Goal: Use online tool/utility: Utilize a website feature to perform a specific function

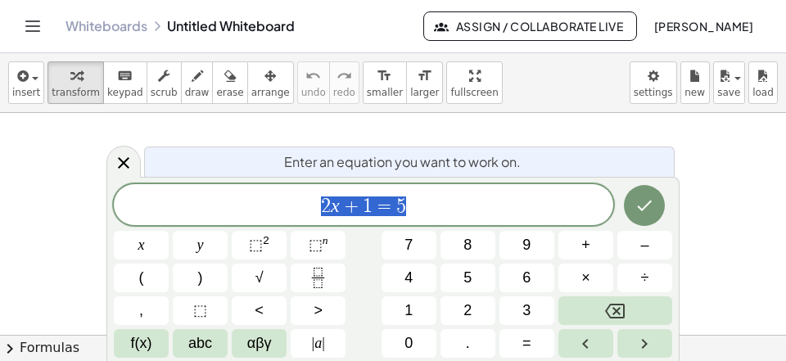
scroll to position [16, 0]
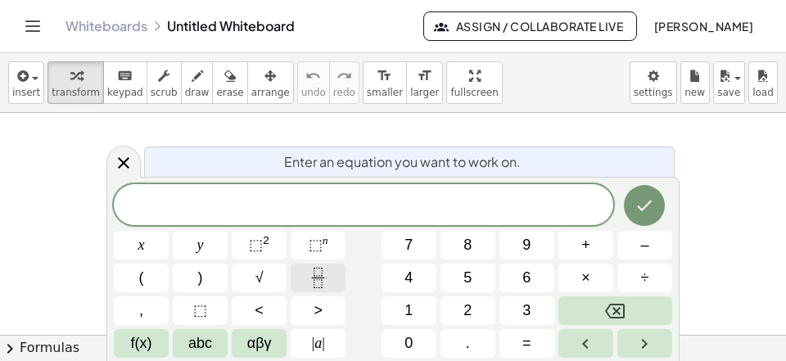
click at [309, 269] on icon "Fraction" at bounding box center [318, 278] width 20 height 20
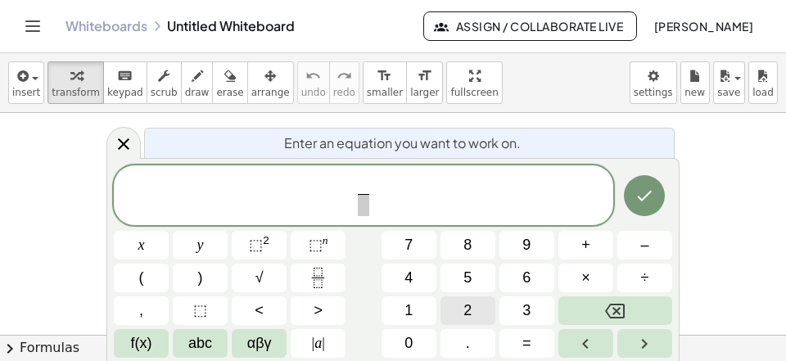
click at [471, 304] on span "2" at bounding box center [467, 310] width 8 height 22
click at [417, 336] on button "0" at bounding box center [408, 343] width 55 height 29
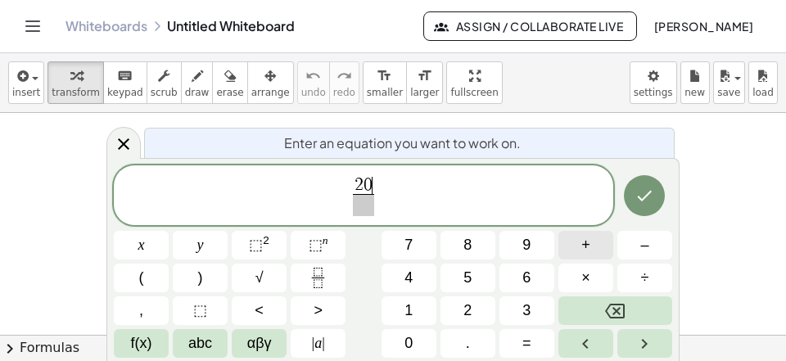
click at [585, 242] on span "+" at bounding box center [585, 245] width 9 height 22
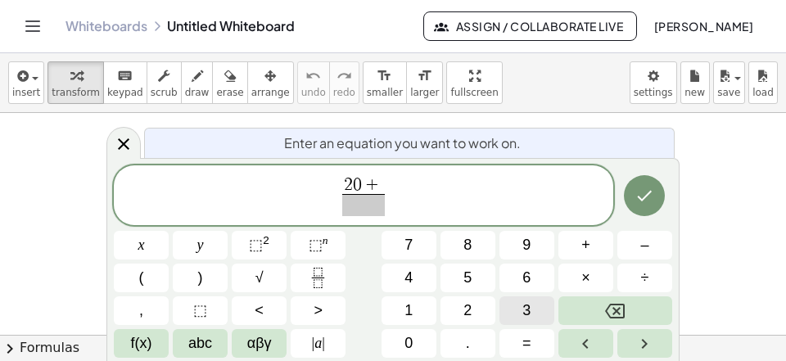
click at [531, 306] on button "3" at bounding box center [526, 310] width 55 height 29
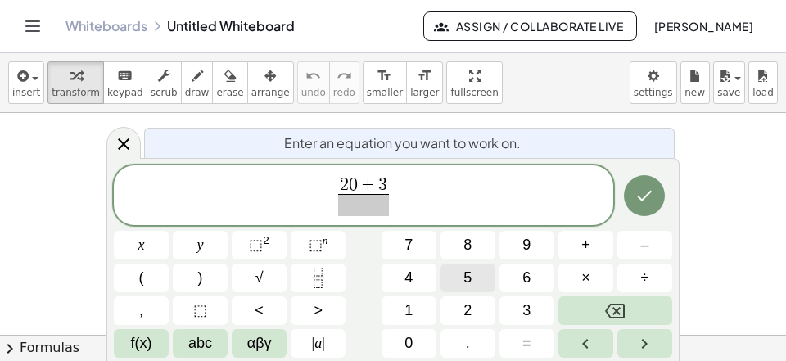
click at [464, 275] on button "5" at bounding box center [467, 277] width 55 height 29
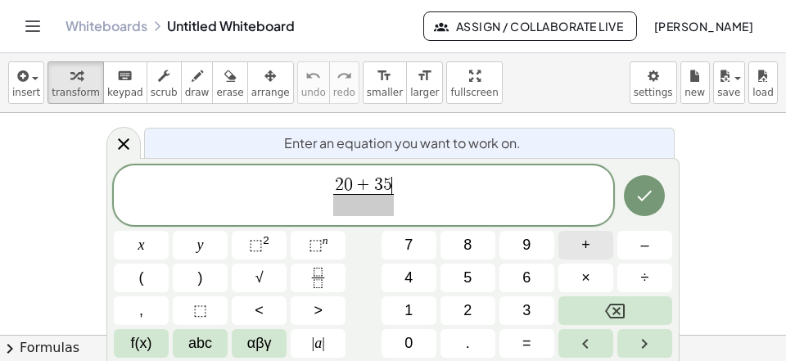
click at [577, 246] on button "+" at bounding box center [585, 245] width 55 height 29
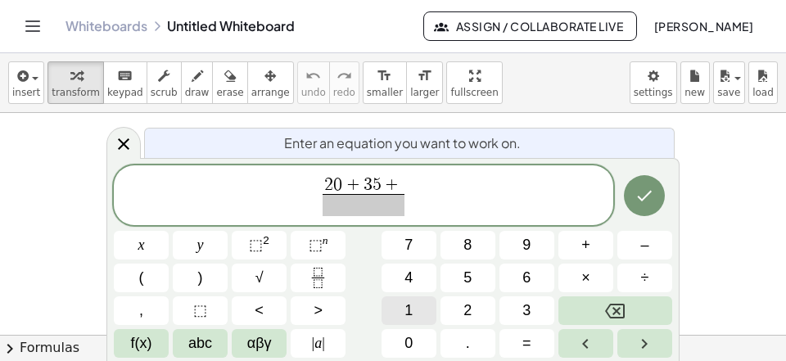
click at [426, 307] on button "1" at bounding box center [408, 310] width 55 height 29
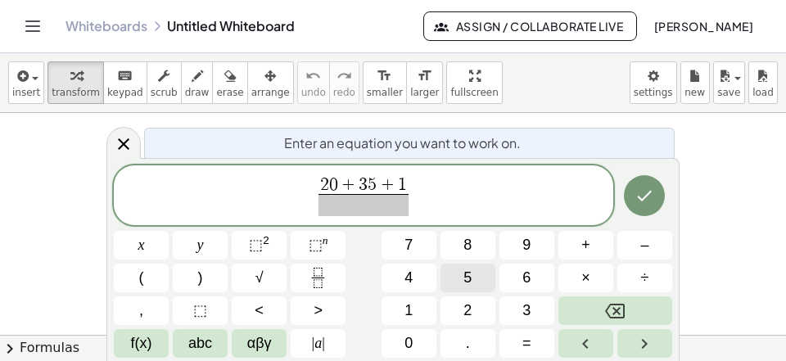
click at [472, 286] on button "5" at bounding box center [467, 277] width 55 height 29
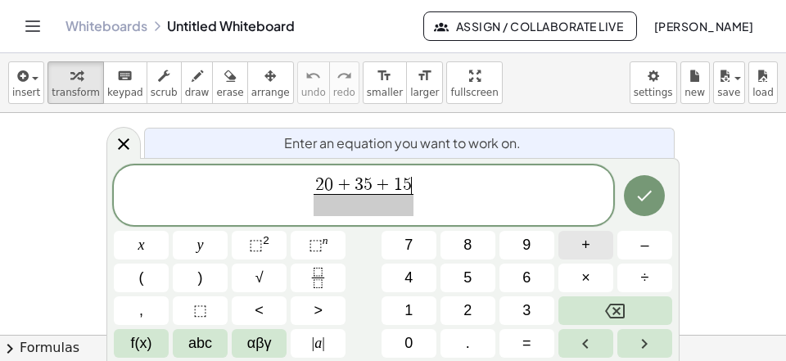
click at [585, 240] on span "+" at bounding box center [585, 245] width 9 height 22
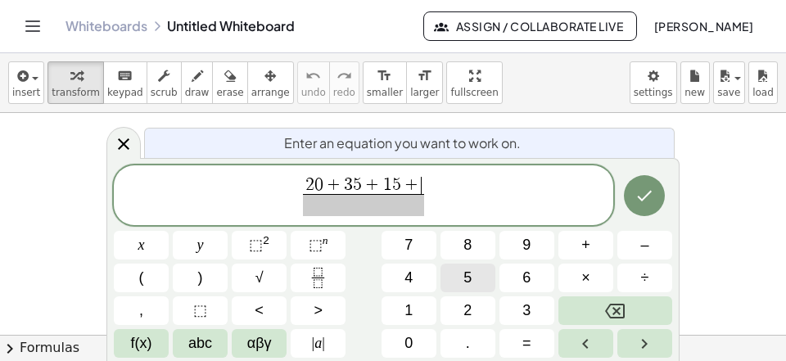
click at [475, 272] on button "5" at bounding box center [467, 277] width 55 height 29
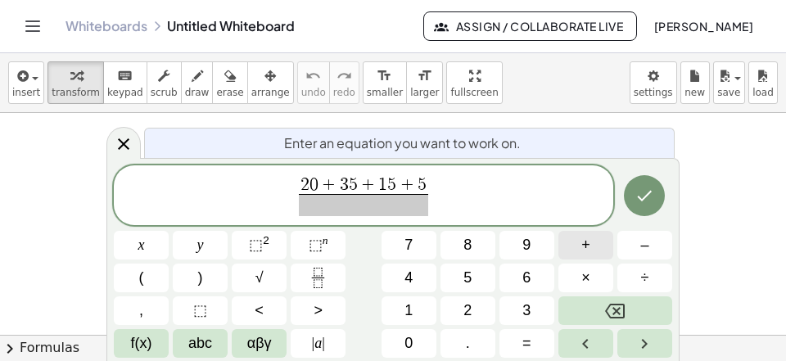
click at [572, 245] on button "+" at bounding box center [585, 245] width 55 height 29
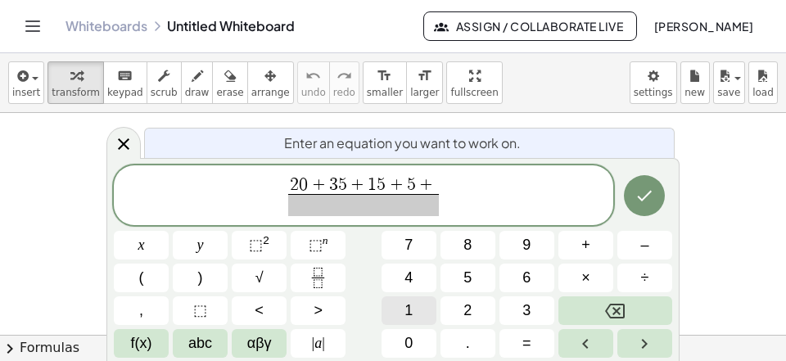
click at [401, 295] on div "2 0 + 3 5 + 1 5 + 5 + ​ x y ⬚ 2 ⬚ n 7 8 9 + – ( ) √ 4 5 6 × ÷ , ⬚ < > 1 2 3 f(x…" at bounding box center [393, 261] width 558 height 193
click at [406, 305] on span "1" at bounding box center [408, 310] width 8 height 22
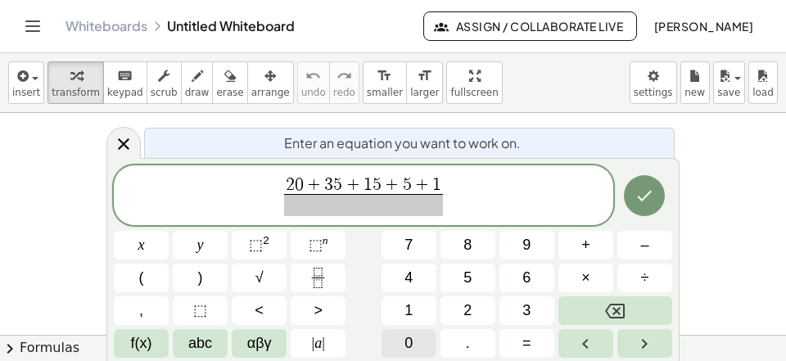
click at [413, 349] on button "0" at bounding box center [408, 343] width 55 height 29
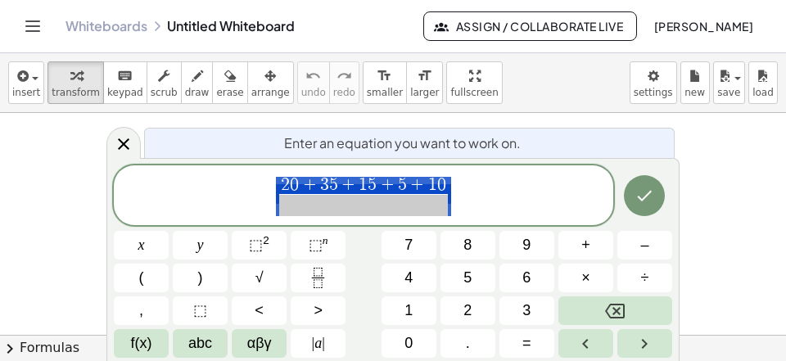
scroll to position [432, 8]
drag, startPoint x: 451, startPoint y: 178, endPoint x: 405, endPoint y: 177, distance: 45.8
click at [405, 177] on span "2 0 + 3 5 + 1 5 + 5 + 1 0 ​" at bounding box center [363, 196] width 499 height 43
click at [483, 173] on div "2 0 + 3 5 + 1 5 + 5 + 1 0 ​" at bounding box center [363, 195] width 499 height 61
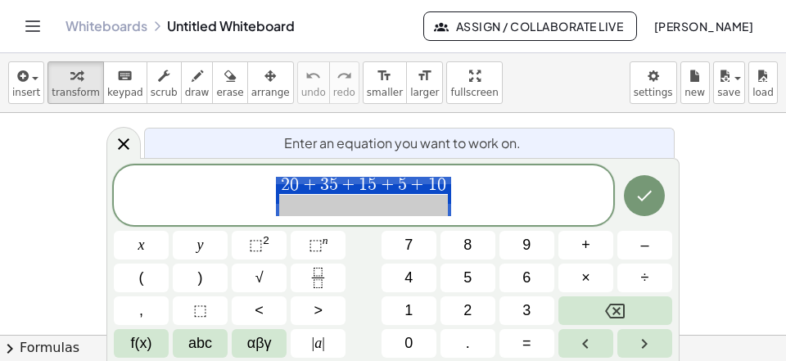
drag, startPoint x: 441, startPoint y: 178, endPoint x: 277, endPoint y: 187, distance: 163.9
click at [277, 187] on span "2 0 + 3 5 + 1 5 + 5 + 1 0 ​" at bounding box center [363, 197] width 175 height 40
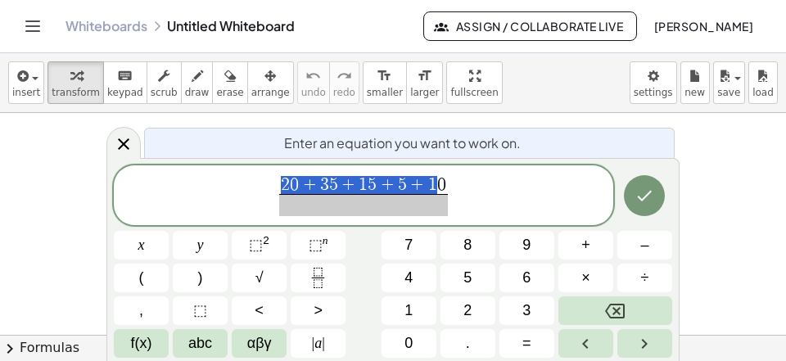
scroll to position [236, 10]
drag, startPoint x: 279, startPoint y: 184, endPoint x: 443, endPoint y: 187, distance: 163.7
click at [443, 187] on span "2 0 + 3 5 + 1 5 + 5 + 1 0 ​" at bounding box center [363, 197] width 175 height 40
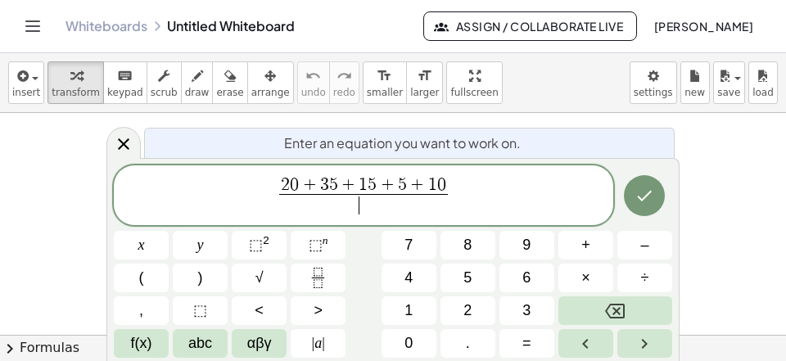
click at [404, 203] on span "​" at bounding box center [363, 205] width 169 height 22
click at [477, 189] on span "2 0 + 3 5 + 1 5 + 5 + 1 0 2 0 + 3 5 + 1 5 + 5 + 1 0 ​ ​" at bounding box center [363, 196] width 499 height 43
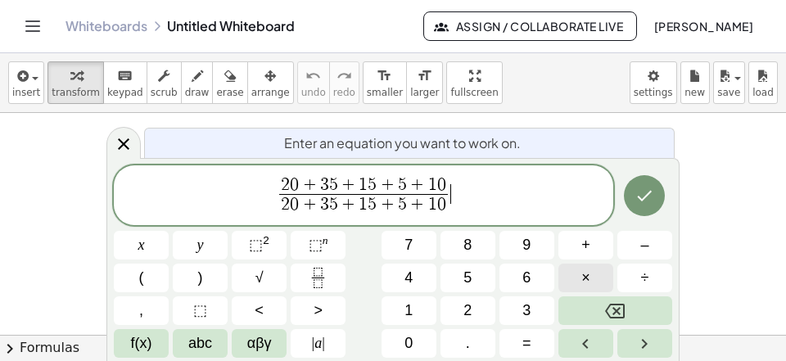
click at [574, 282] on button "×" at bounding box center [585, 277] width 55 height 29
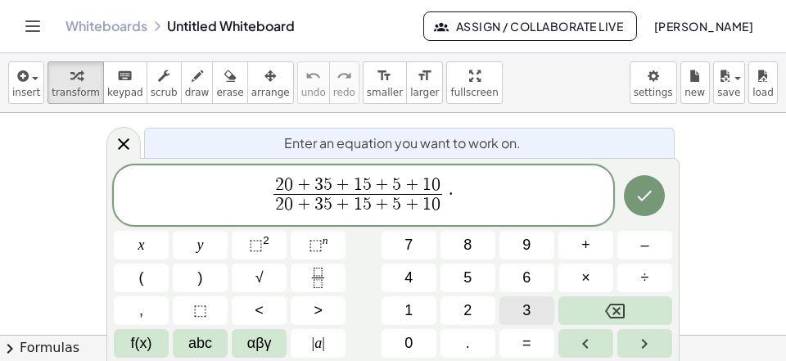
click at [521, 313] on button "3" at bounding box center [526, 310] width 55 height 29
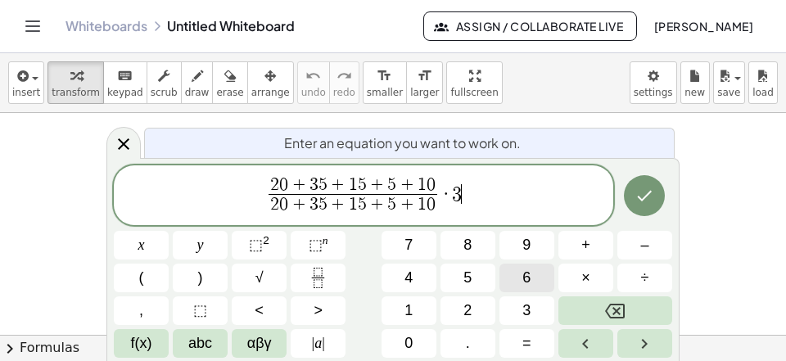
click at [529, 280] on span "6" at bounding box center [526, 278] width 8 height 22
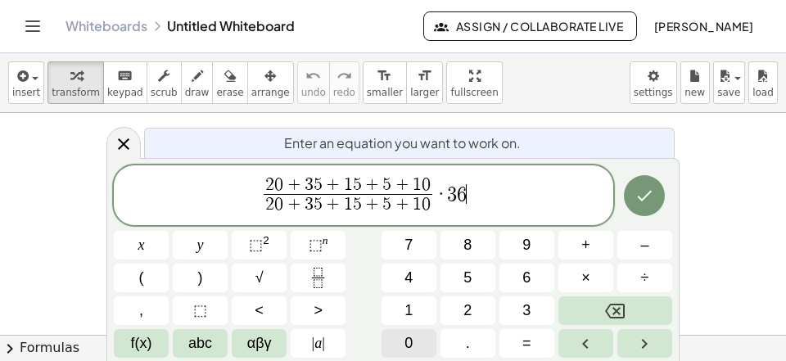
click at [408, 346] on span "0" at bounding box center [408, 343] width 8 height 22
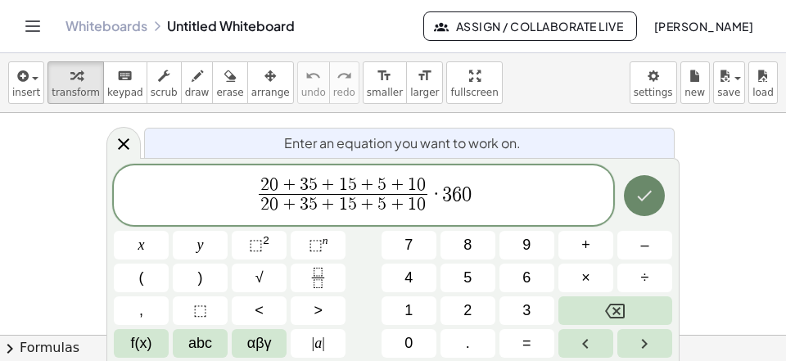
click at [634, 204] on button "Done" at bounding box center [644, 195] width 41 height 41
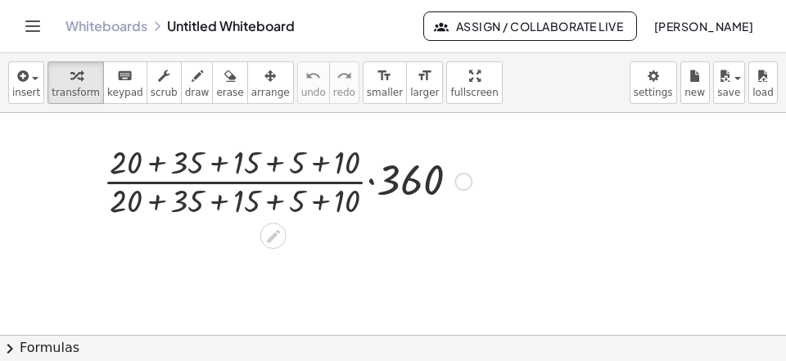
click at [325, 209] on div at bounding box center [287, 180] width 385 height 82
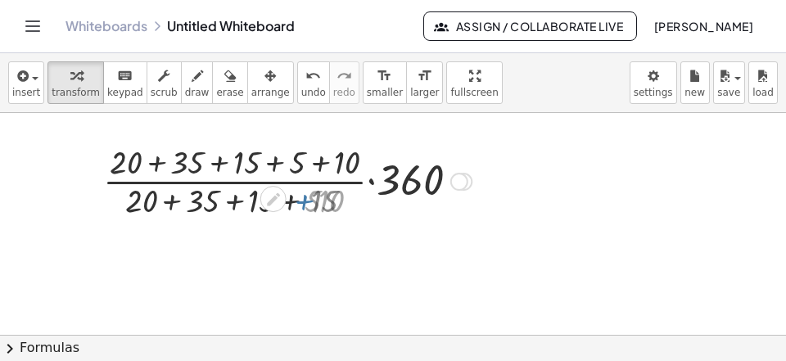
click at [292, 208] on div at bounding box center [287, 180] width 385 height 82
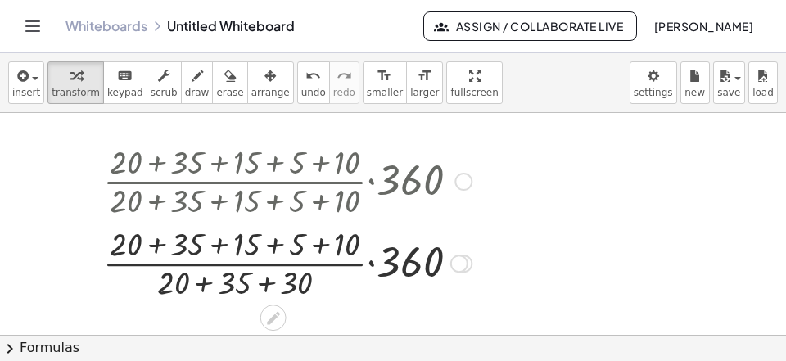
click at [261, 288] on div at bounding box center [287, 262] width 385 height 82
click at [225, 281] on div at bounding box center [287, 262] width 385 height 82
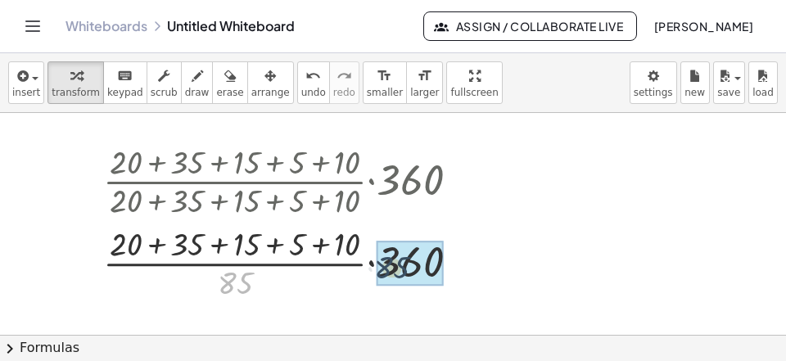
drag, startPoint x: 241, startPoint y: 290, endPoint x: 421, endPoint y: 268, distance: 180.5
click at [273, 263] on div "· 85 · · ( + 20 + 35 + 15 + 5 + 10 ) · · 360 85" at bounding box center [273, 263] width 0 height 0
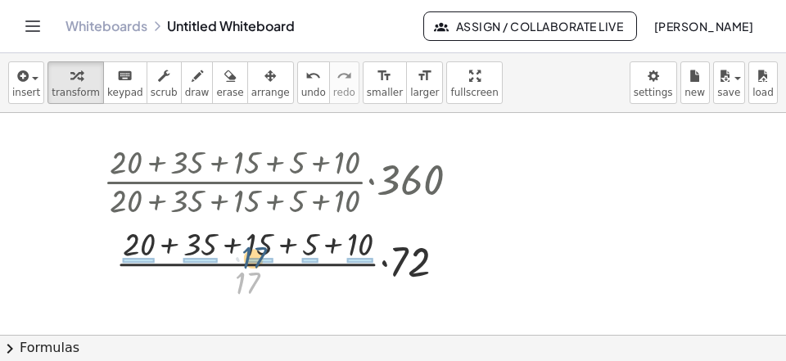
drag, startPoint x: 242, startPoint y: 285, endPoint x: 249, endPoint y: 258, distance: 27.8
click at [249, 258] on div at bounding box center [287, 262] width 385 height 82
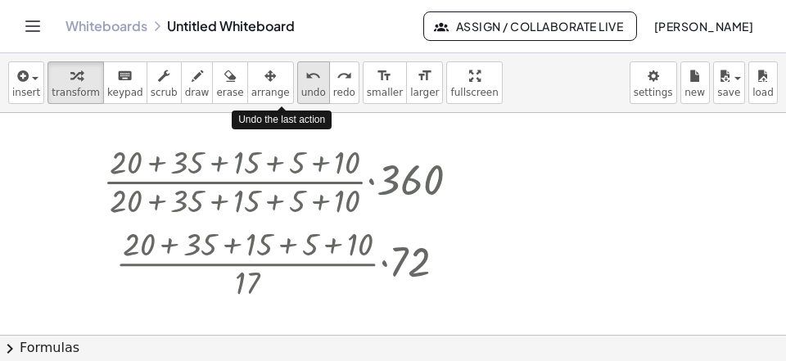
click at [301, 87] on span "undo" at bounding box center [313, 92] width 25 height 11
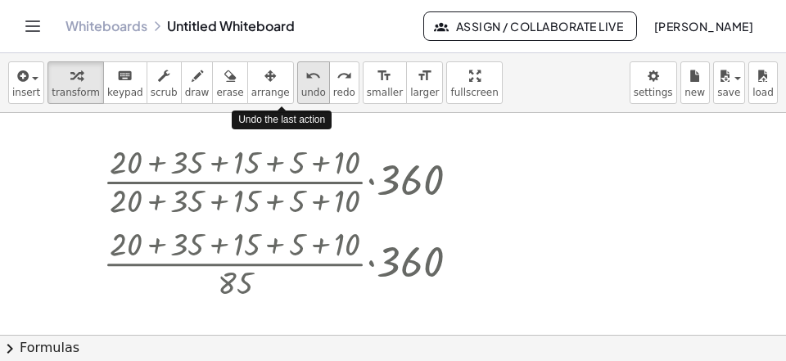
click at [301, 87] on span "undo" at bounding box center [313, 92] width 25 height 11
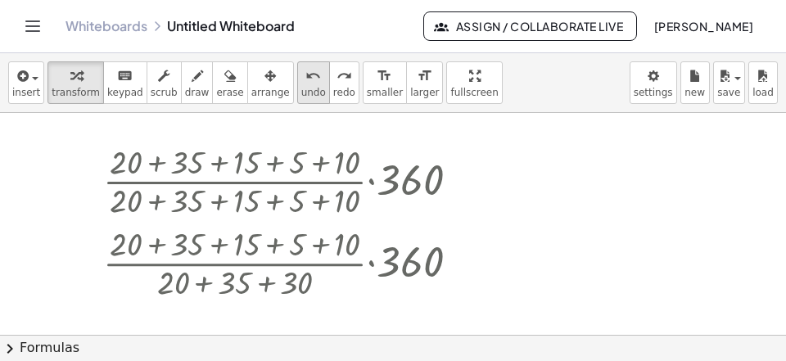
click at [301, 89] on span "undo" at bounding box center [313, 92] width 25 height 11
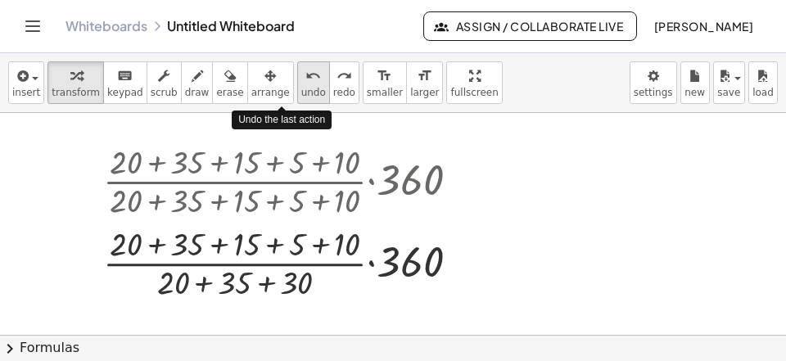
click at [301, 90] on span "undo" at bounding box center [313, 92] width 25 height 11
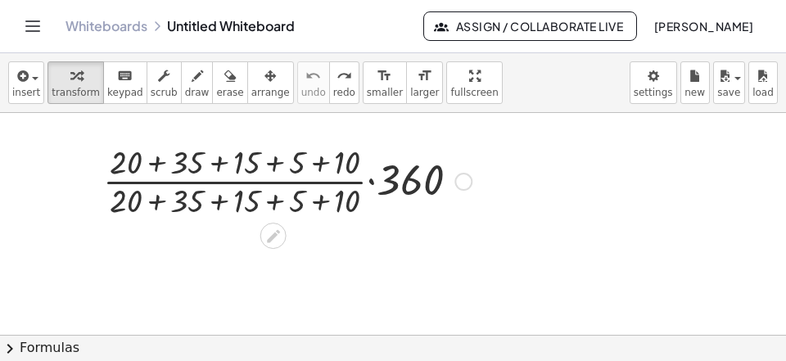
click at [461, 186] on div at bounding box center [463, 182] width 18 height 18
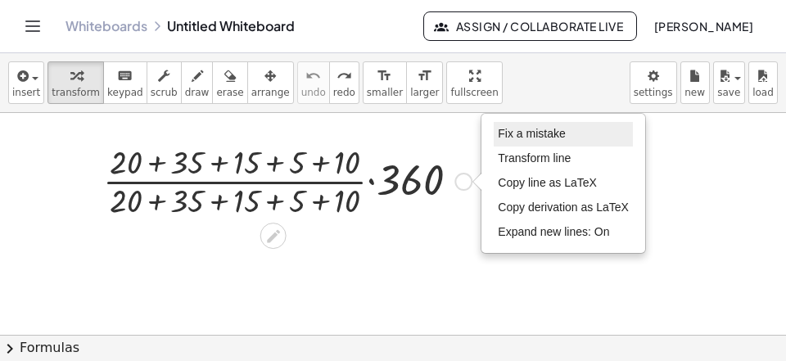
click at [529, 128] on li "Fix a mistake" at bounding box center [562, 134] width 139 height 25
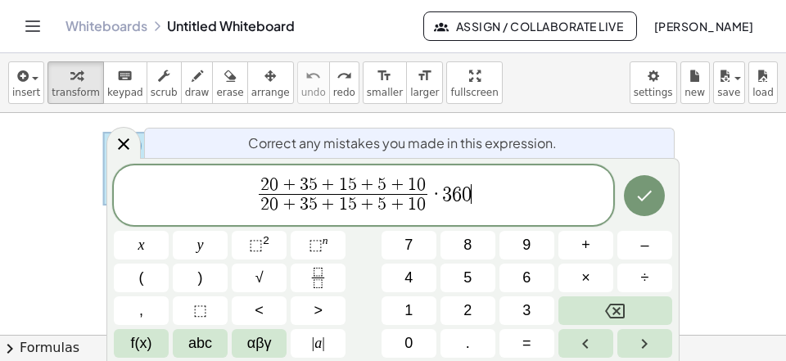
scroll to position [14, 0]
click at [368, 180] on span "+" at bounding box center [367, 186] width 21 height 18
click at [590, 244] on button "+" at bounding box center [585, 245] width 55 height 29
click at [370, 186] on span "+" at bounding box center [359, 186] width 21 height 18
click at [421, 308] on button "1" at bounding box center [408, 310] width 55 height 29
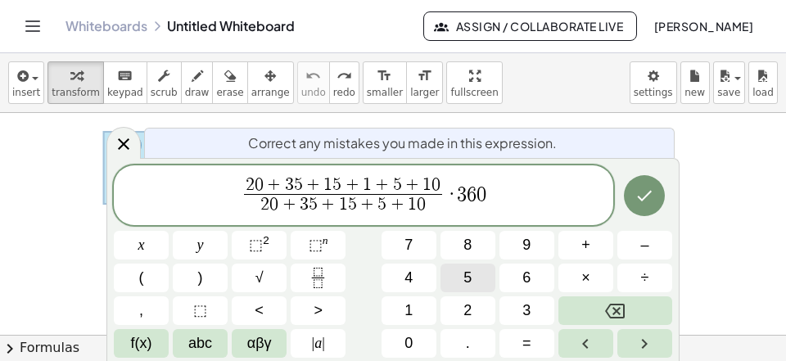
click at [462, 281] on button "5" at bounding box center [467, 277] width 55 height 29
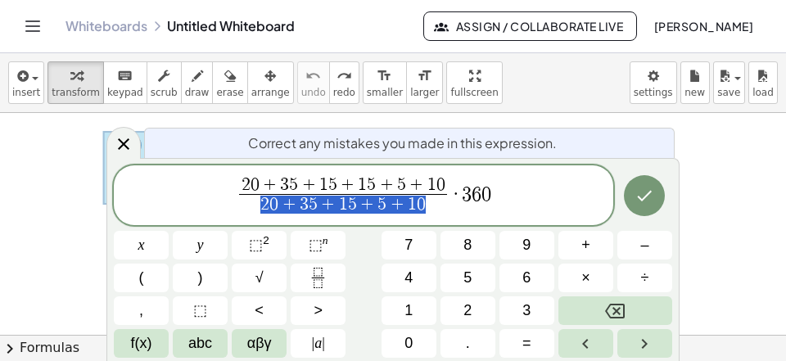
scroll to position [236, 9]
drag, startPoint x: 429, startPoint y: 209, endPoint x: 254, endPoint y: 201, distance: 175.3
click at [254, 201] on span "2 0 + 3 5 + 1 5 + 5 + 1 0" at bounding box center [342, 205] width 207 height 22
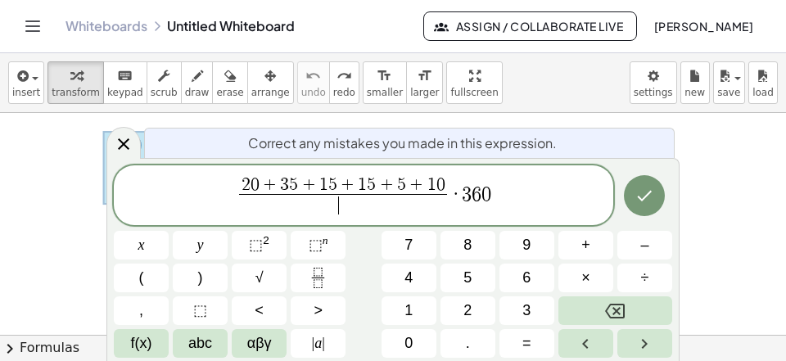
scroll to position [491, 8]
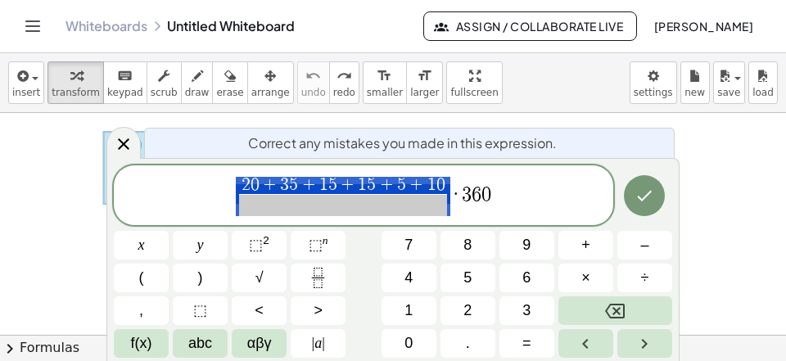
drag, startPoint x: 448, startPoint y: 178, endPoint x: 404, endPoint y: 181, distance: 43.4
click at [404, 181] on span "2 0 + 3 5 + 1 5 + 1 5 + 5 + 1 0 ​" at bounding box center [343, 197] width 214 height 40
click at [203, 195] on span "2 0 + 3 5 + 1 5 + 1 5 + 5 + 1 0 ​ · 3 6 0" at bounding box center [363, 196] width 499 height 43
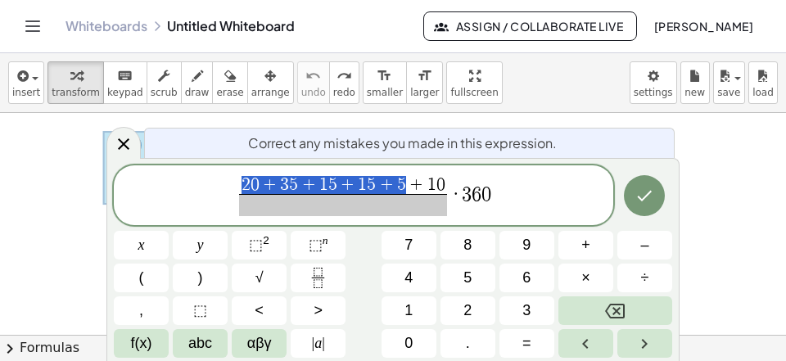
scroll to position [295, 10]
drag, startPoint x: 241, startPoint y: 180, endPoint x: 445, endPoint y: 188, distance: 203.9
click at [445, 188] on span "2 0 + 3 5 + 1 5 + 1 5 + 5 + 1 0" at bounding box center [342, 186] width 207 height 18
click at [378, 212] on span at bounding box center [342, 205] width 207 height 22
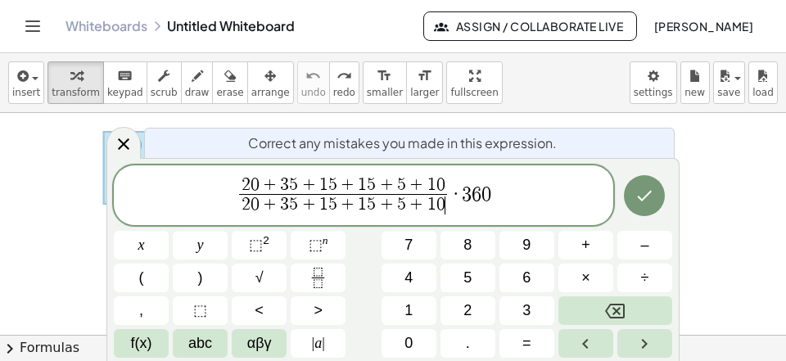
scroll to position [16, 0]
click at [653, 199] on icon "Done" at bounding box center [644, 196] width 20 height 20
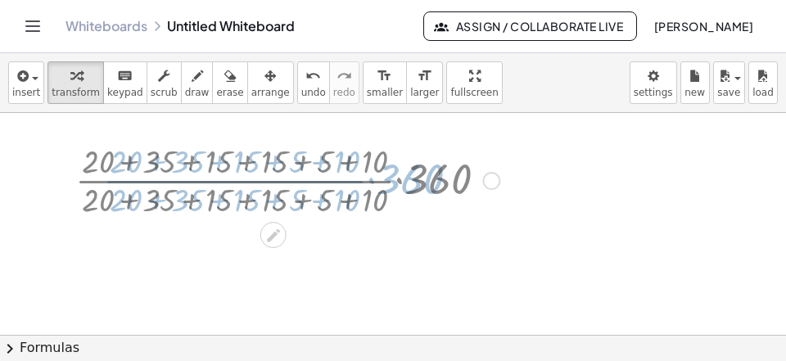
scroll to position [0, 0]
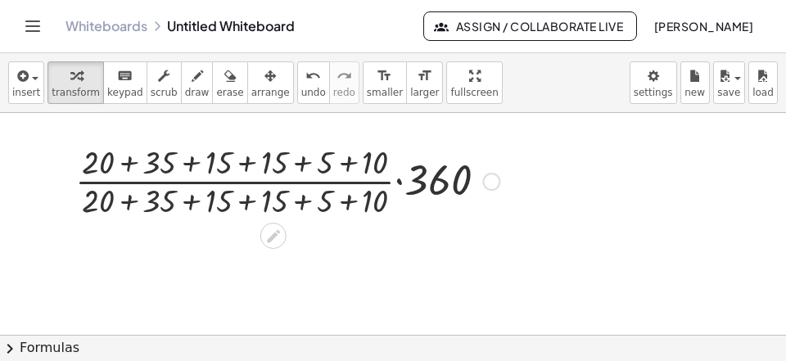
click at [236, 205] on div at bounding box center [287, 180] width 440 height 82
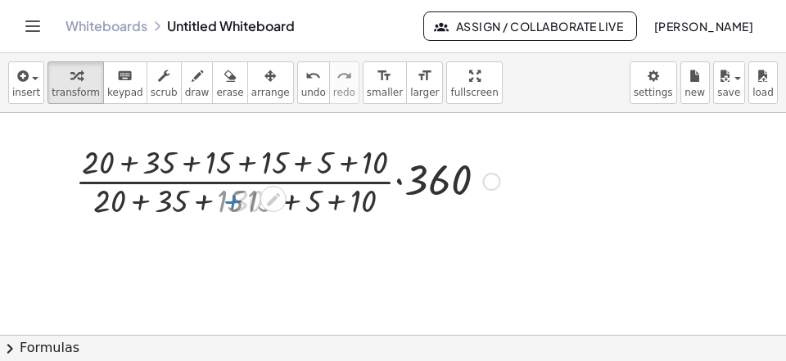
click at [246, 203] on div at bounding box center [287, 180] width 440 height 82
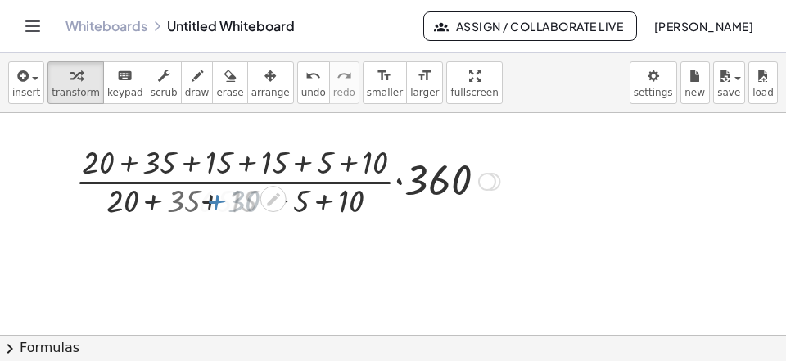
click at [246, 203] on div at bounding box center [287, 180] width 440 height 82
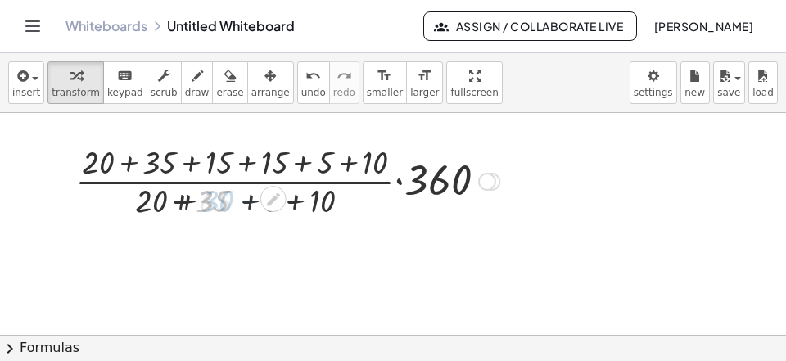
click at [246, 203] on div at bounding box center [287, 180] width 440 height 82
click at [216, 214] on div at bounding box center [287, 180] width 440 height 82
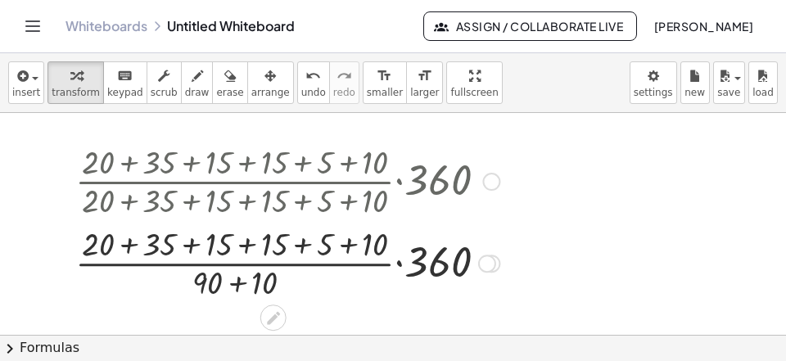
click at [241, 283] on div at bounding box center [287, 262] width 440 height 82
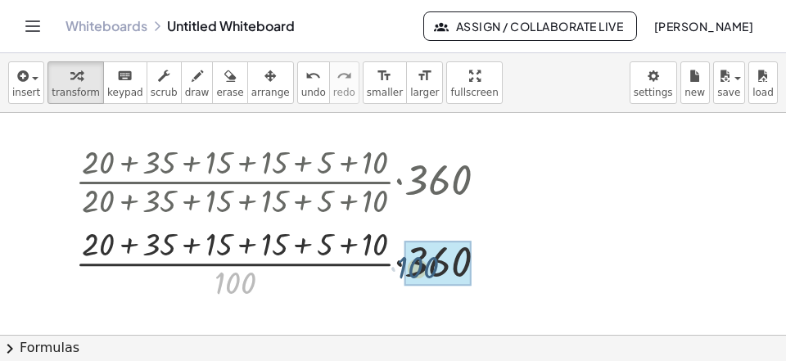
drag, startPoint x: 226, startPoint y: 293, endPoint x: 402, endPoint y: 279, distance: 176.5
click at [273, 263] on div "· 100 · · ( + 20 + 35 + 15 + 15 + 5 + 10 ) · · 360 100" at bounding box center [273, 263] width 0 height 0
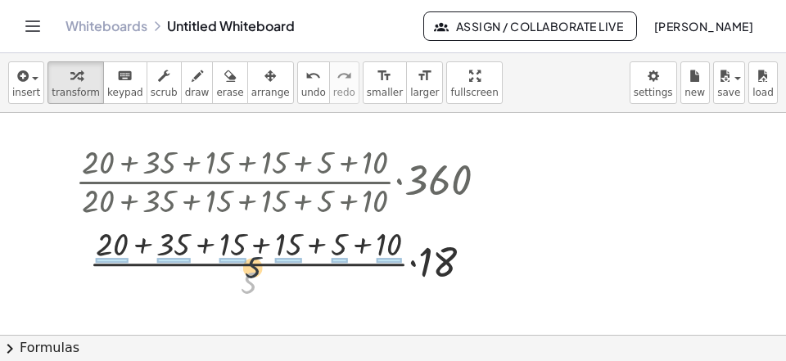
drag, startPoint x: 247, startPoint y: 289, endPoint x: 250, endPoint y: 270, distance: 19.1
click at [250, 270] on div at bounding box center [287, 262] width 440 height 82
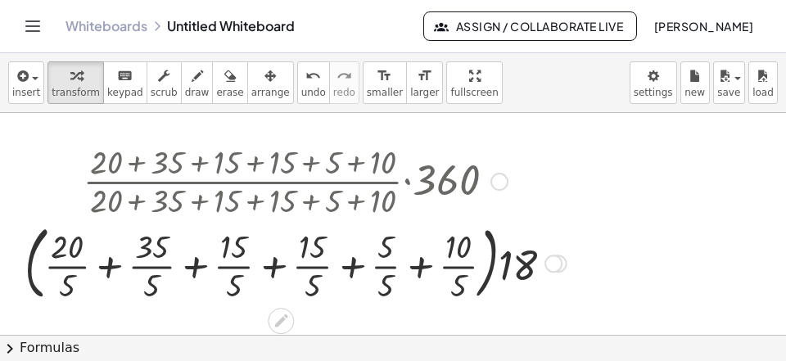
click at [83, 267] on div at bounding box center [295, 262] width 558 height 88
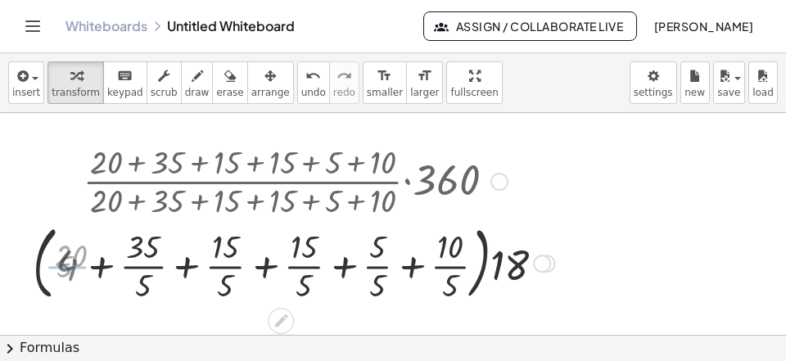
drag, startPoint x: 148, startPoint y: 265, endPoint x: 155, endPoint y: 269, distance: 8.4
click at [148, 265] on div at bounding box center [295, 262] width 535 height 88
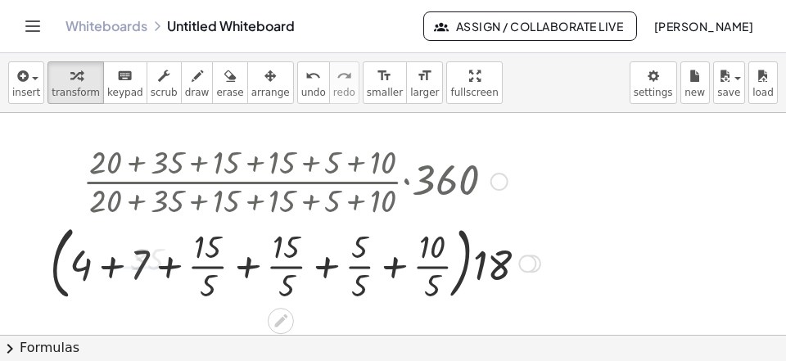
drag, startPoint x: 213, startPoint y: 268, endPoint x: 240, endPoint y: 286, distance: 32.0
click at [214, 268] on div at bounding box center [295, 262] width 507 height 88
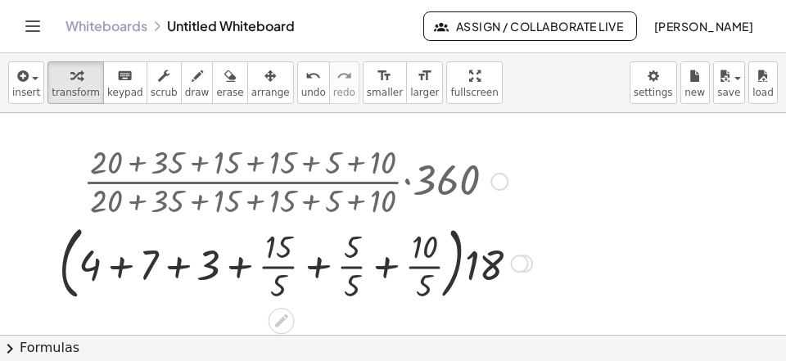
click at [286, 281] on div at bounding box center [295, 262] width 489 height 88
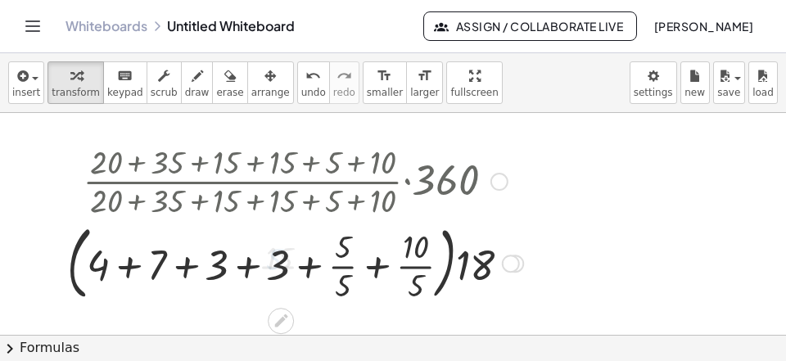
click at [353, 275] on div at bounding box center [295, 262] width 472 height 88
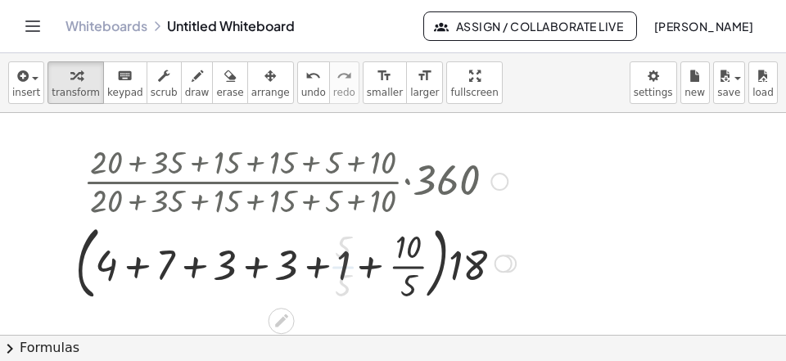
click at [415, 275] on div at bounding box center [295, 262] width 457 height 88
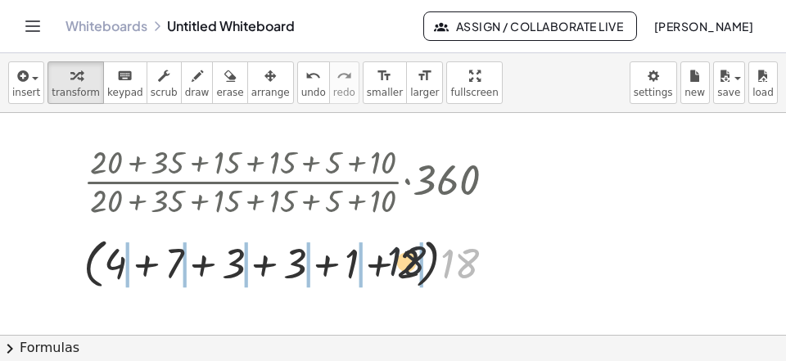
drag, startPoint x: 462, startPoint y: 268, endPoint x: 363, endPoint y: 262, distance: 99.2
click at [355, 263] on div at bounding box center [295, 262] width 440 height 62
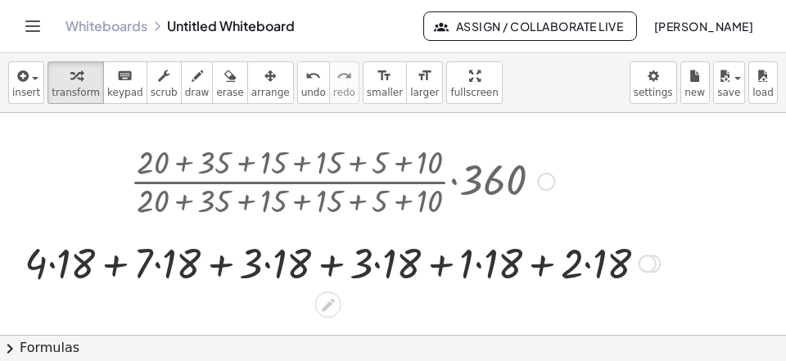
click at [604, 264] on div at bounding box center [341, 262] width 651 height 56
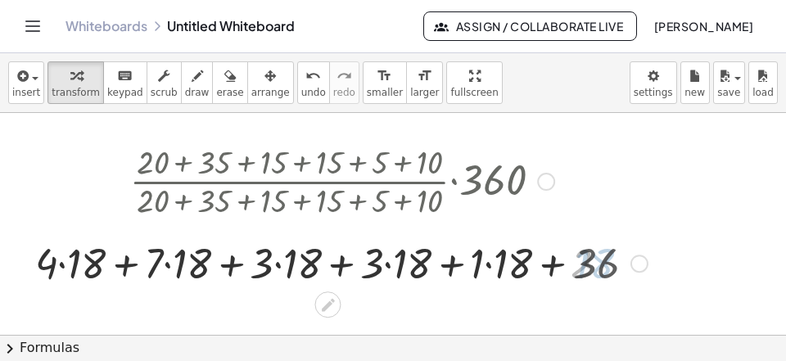
click at [499, 272] on div at bounding box center [342, 262] width 627 height 56
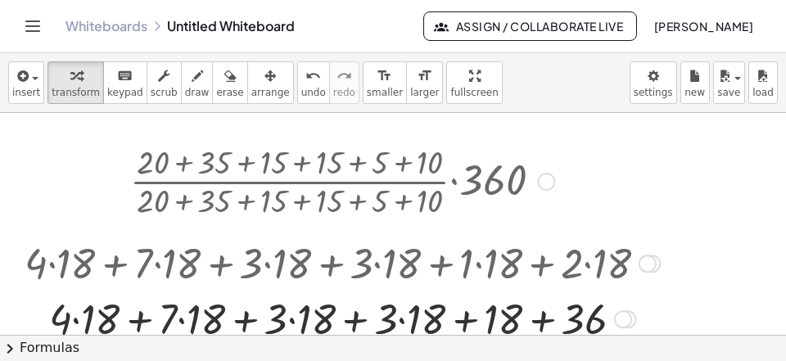
click at [412, 317] on div at bounding box center [341, 318] width 651 height 56
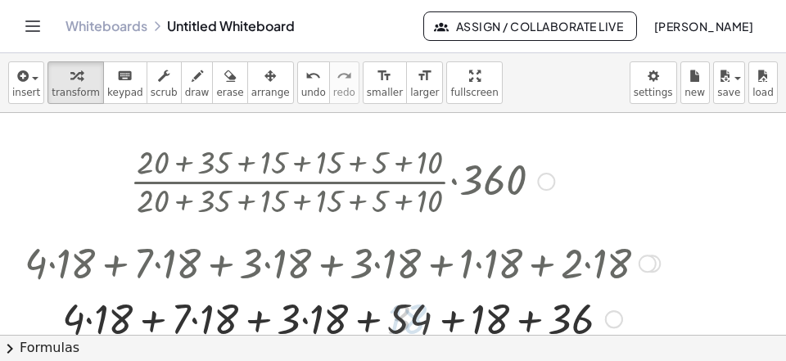
click at [328, 330] on div at bounding box center [341, 318] width 651 height 56
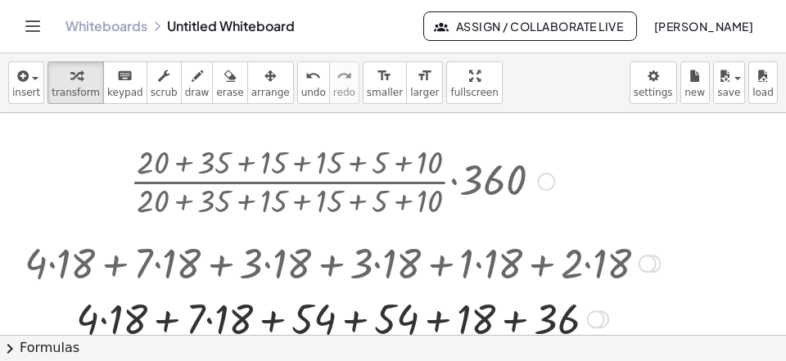
click at [208, 322] on div at bounding box center [341, 318] width 651 height 56
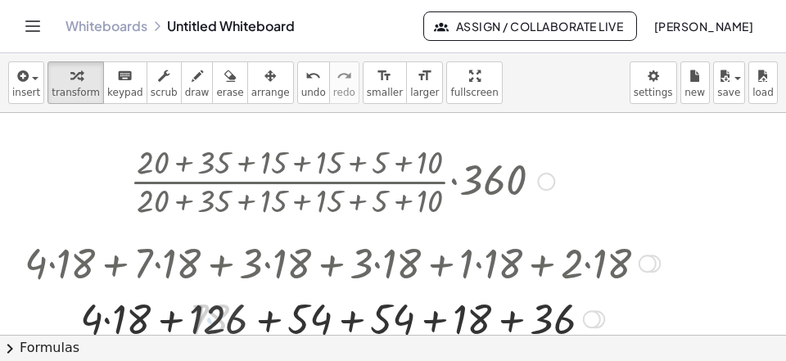
click at [120, 324] on div at bounding box center [341, 318] width 651 height 56
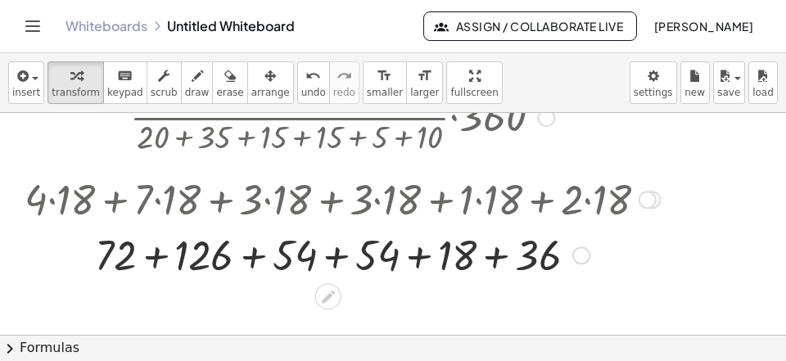
scroll to position [106, 0]
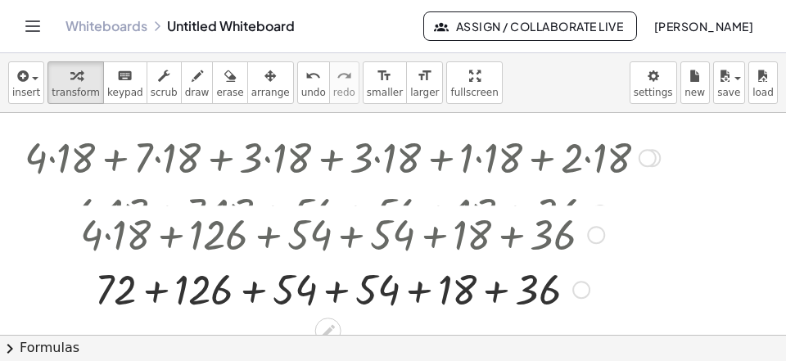
drag, startPoint x: 584, startPoint y: 227, endPoint x: 606, endPoint y: 296, distance: 73.0
click at [328, 290] on div "+ + + + + + 36 18 54 54 126 72 Fix a mistake Transform line Copy line as LaTeX …" at bounding box center [328, 290] width 0 height 0
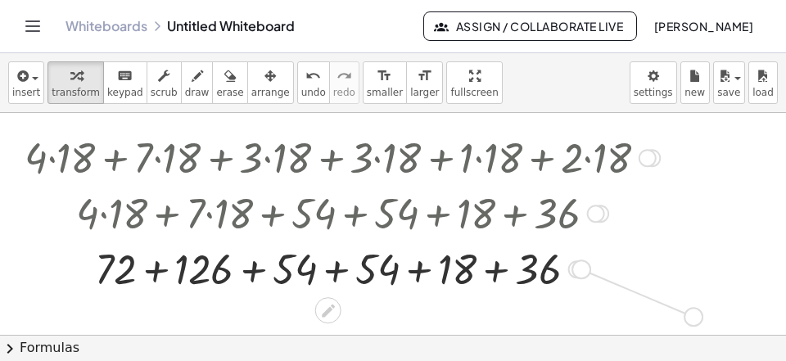
drag, startPoint x: 576, startPoint y: 268, endPoint x: 692, endPoint y: 317, distance: 125.8
click at [692, 317] on div "· · ( + 20 + 35 + 15 + 15 + 5 + 10 ) · ( + 20 + 35 + 15 + 15 + 5 + 10 ) · 360 ·…" at bounding box center [393, 235] width 786 height 457
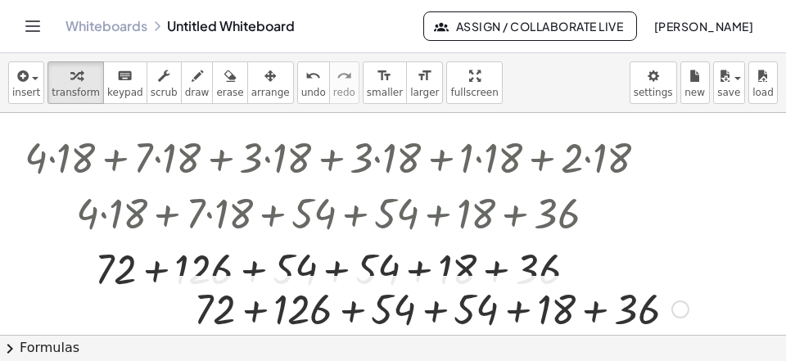
click at [605, 317] on div at bounding box center [441, 308] width 511 height 56
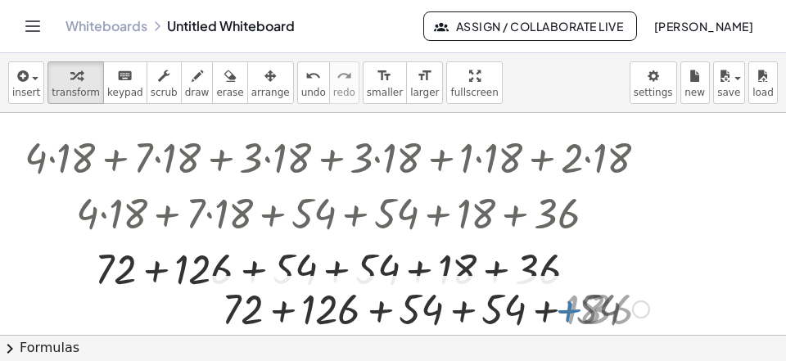
click at [605, 316] on div at bounding box center [441, 308] width 432 height 56
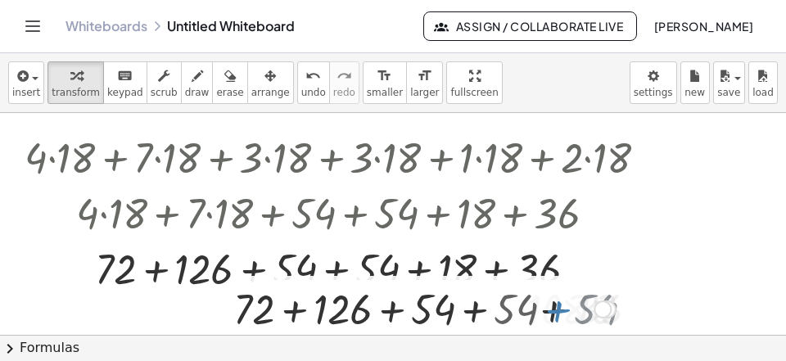
click at [605, 316] on div at bounding box center [602, 309] width 18 height 18
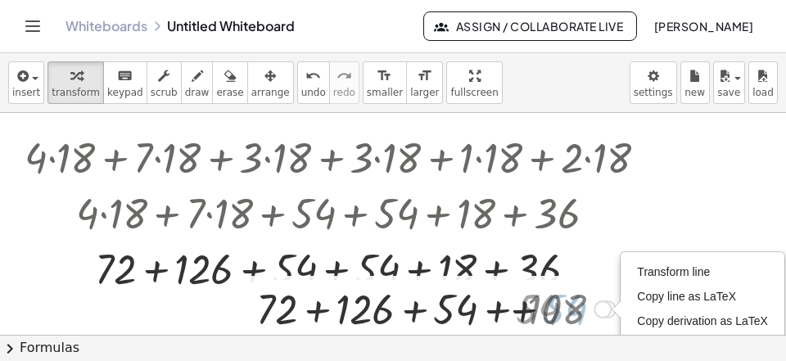
drag, startPoint x: 605, startPoint y: 316, endPoint x: 587, endPoint y: 317, distance: 18.1
click at [605, 316] on div "Transform line Copy line as LaTeX Copy derivation as LaTeX Expand new lines: On" at bounding box center [602, 309] width 18 height 18
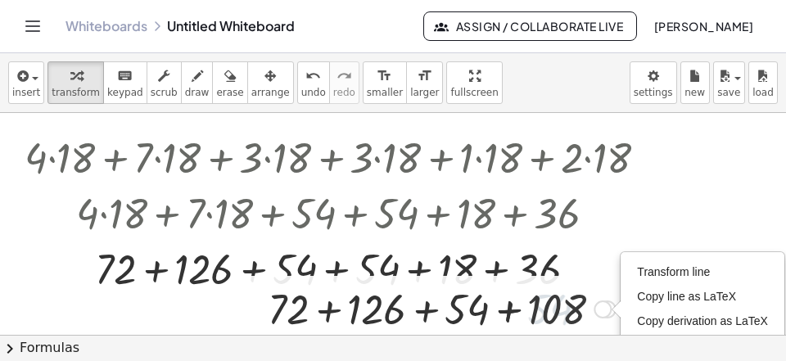
drag, startPoint x: 587, startPoint y: 317, endPoint x: 570, endPoint y: 321, distance: 17.5
click at [579, 321] on div at bounding box center [441, 308] width 364 height 56
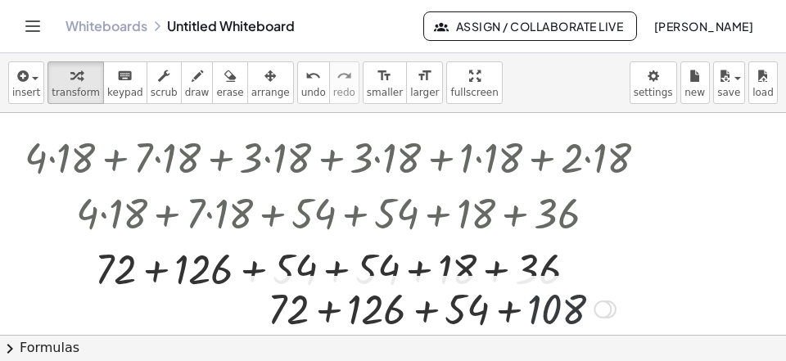
drag, startPoint x: 569, startPoint y: 321, endPoint x: 555, endPoint y: 323, distance: 14.1
click at [568, 322] on div at bounding box center [441, 308] width 364 height 56
click at [555, 323] on div at bounding box center [440, 308] width 281 height 56
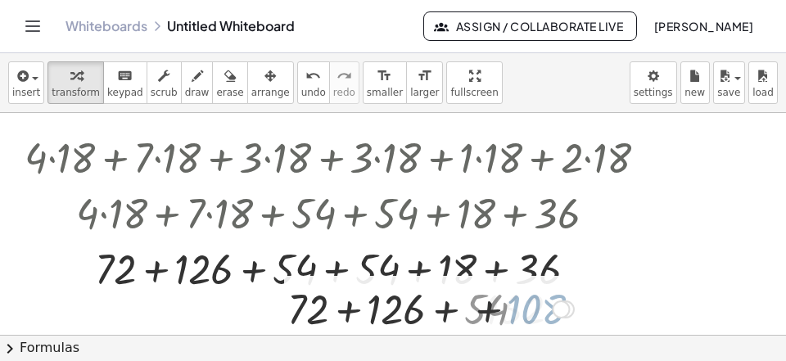
drag, startPoint x: 543, startPoint y: 324, endPoint x: 514, endPoint y: 323, distance: 29.5
click at [539, 326] on div at bounding box center [440, 308] width 281 height 56
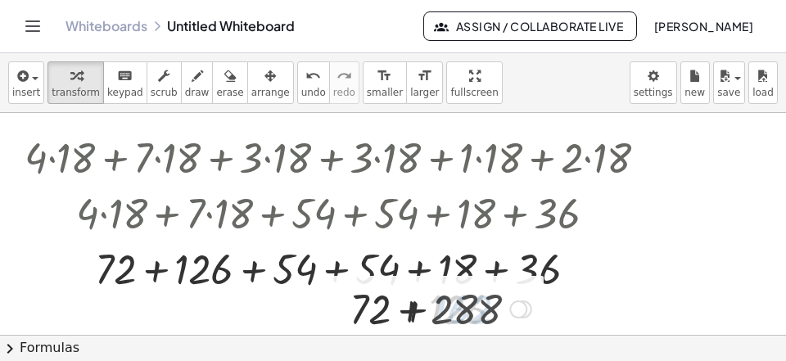
click at [510, 322] on div at bounding box center [441, 308] width 196 height 56
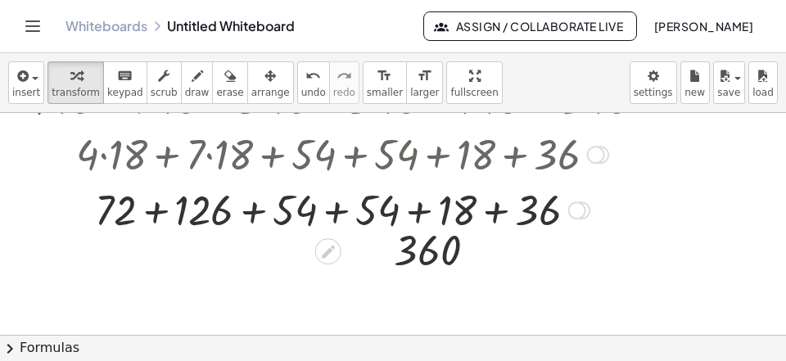
scroll to position [236, 0]
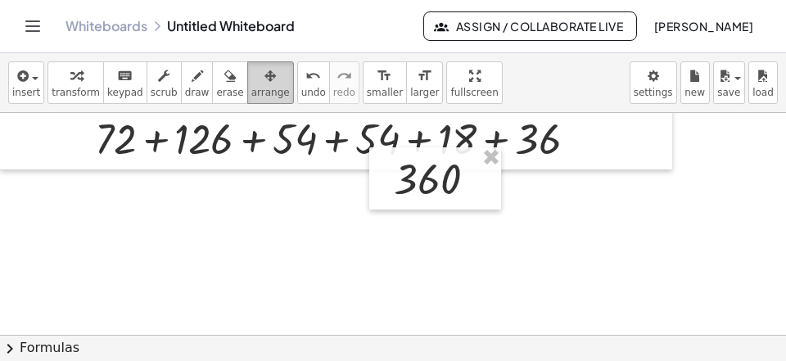
click at [247, 87] on button "arrange" at bounding box center [270, 82] width 47 height 43
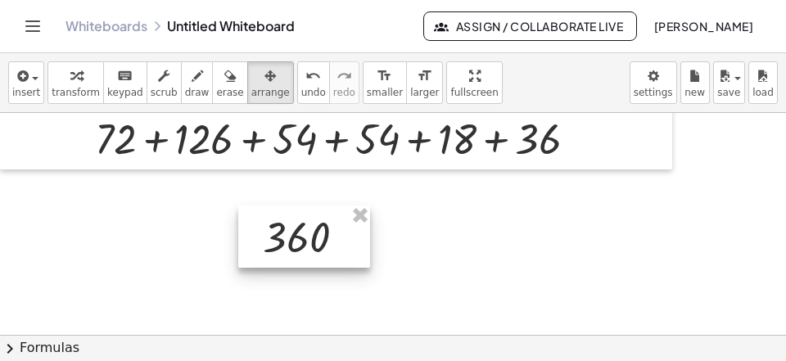
drag, startPoint x: 451, startPoint y: 196, endPoint x: 303, endPoint y: 238, distance: 154.1
click at [303, 238] on div at bounding box center [304, 236] width 132 height 62
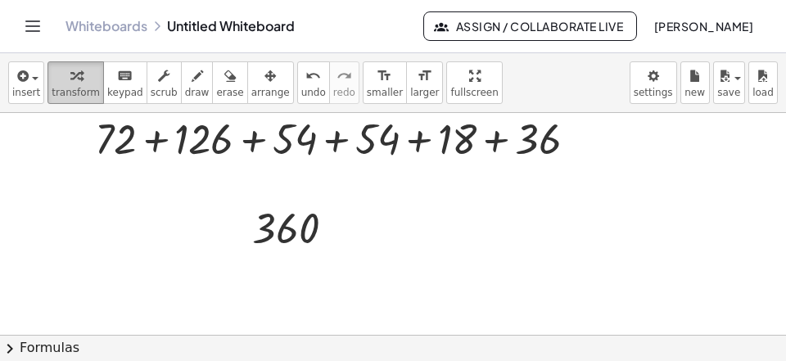
click at [80, 77] on div "button" at bounding box center [76, 75] width 48 height 20
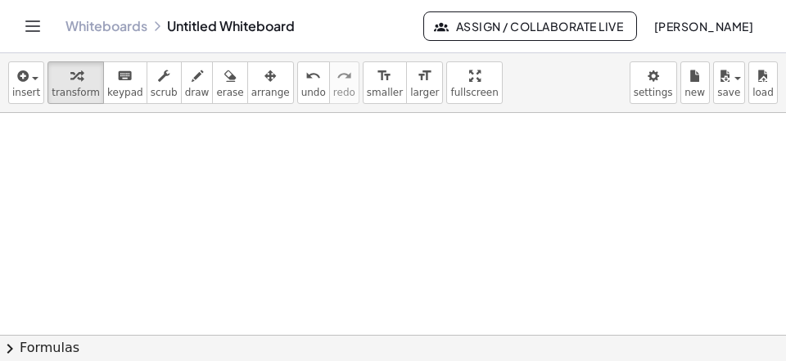
scroll to position [443, 0]
click at [66, 161] on div at bounding box center [393, 112] width 786 height 885
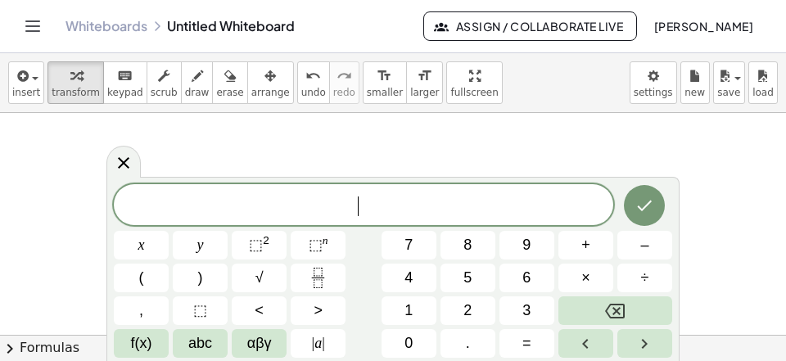
scroll to position [15, 0]
click at [142, 276] on span "(" at bounding box center [141, 278] width 5 height 22
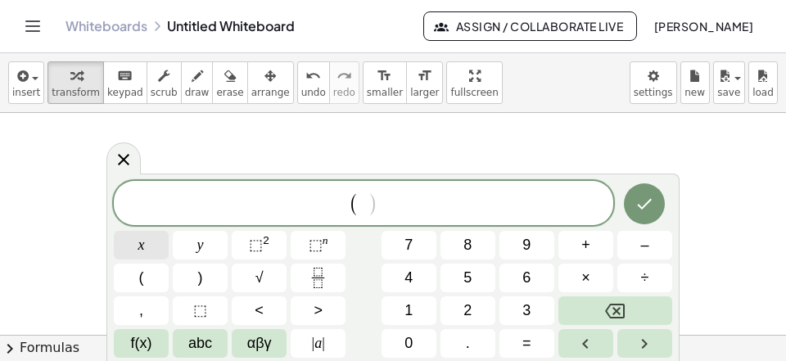
click at [143, 246] on span "x" at bounding box center [141, 245] width 7 height 22
click at [575, 236] on button "+" at bounding box center [585, 245] width 55 height 29
click at [218, 243] on button "y" at bounding box center [200, 245] width 55 height 29
click at [404, 200] on span "( x + y ) ​" at bounding box center [363, 204] width 499 height 27
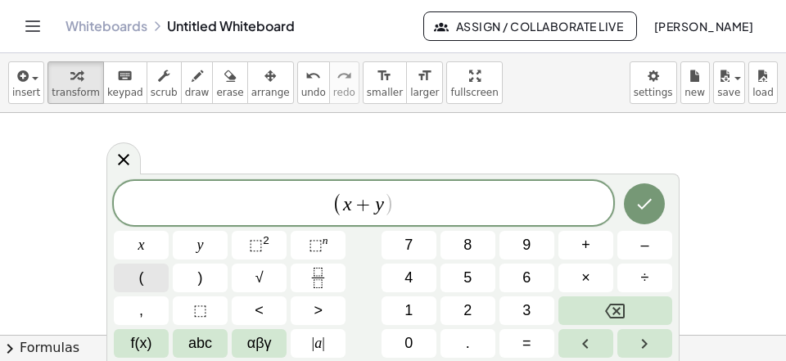
click at [154, 282] on button "(" at bounding box center [141, 277] width 55 height 29
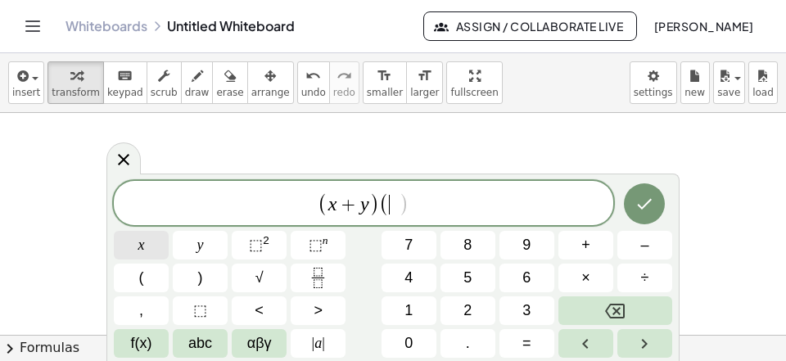
click at [160, 251] on button "x" at bounding box center [141, 245] width 55 height 29
click at [627, 246] on button "–" at bounding box center [644, 245] width 55 height 29
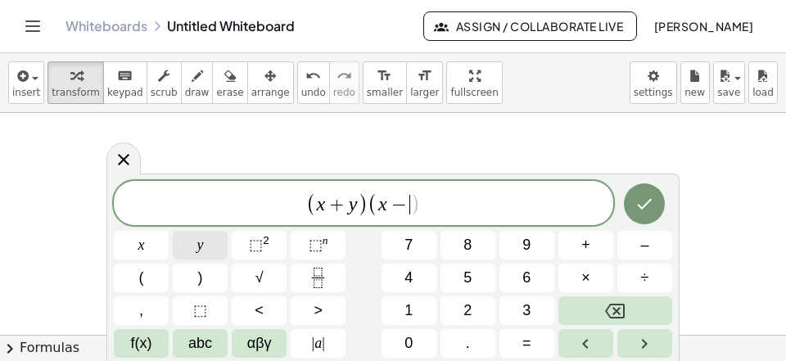
click at [185, 250] on button "y" at bounding box center [200, 245] width 55 height 29
click at [444, 200] on span "( x + y ) ( x − y ​ )" at bounding box center [363, 204] width 499 height 27
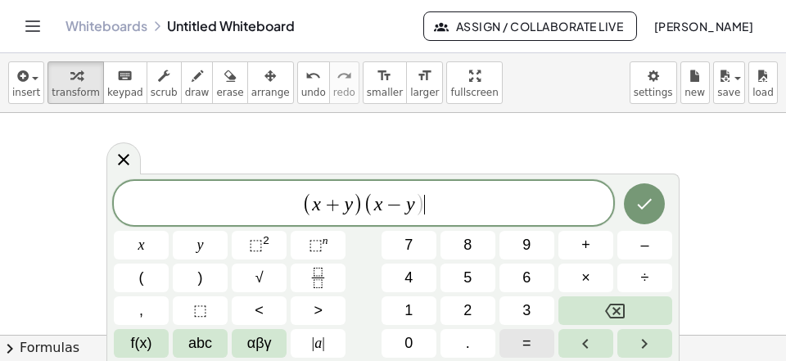
click at [515, 344] on button "=" at bounding box center [526, 343] width 55 height 29
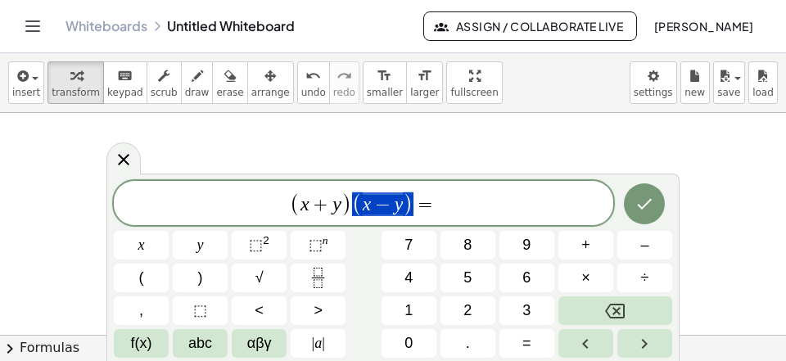
scroll to position [609, 6]
drag, startPoint x: 417, startPoint y: 209, endPoint x: 315, endPoint y: 203, distance: 102.5
click at [315, 203] on span "( x + y ) ( x − y ) =" at bounding box center [363, 204] width 499 height 27
click at [511, 192] on span "( x + y ) ( x − y ) =" at bounding box center [363, 204] width 499 height 27
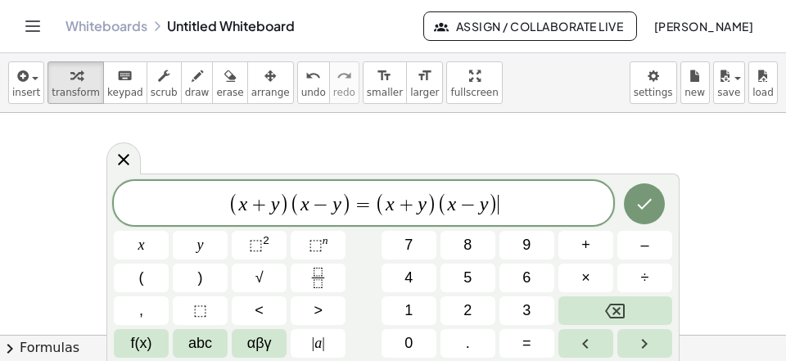
scroll to position [16, 0]
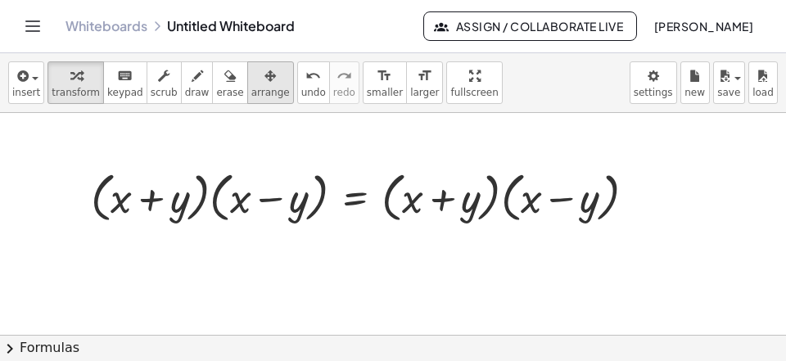
click at [251, 91] on span "arrange" at bounding box center [270, 92] width 38 height 11
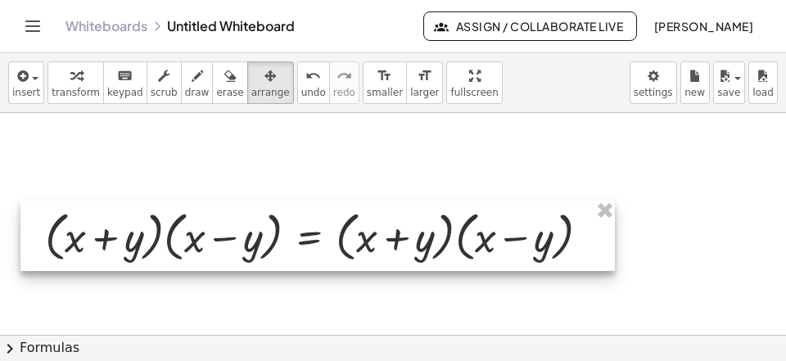
drag, startPoint x: 228, startPoint y: 209, endPoint x: 153, endPoint y: 200, distance: 75.9
click at [184, 245] on div at bounding box center [317, 235] width 594 height 70
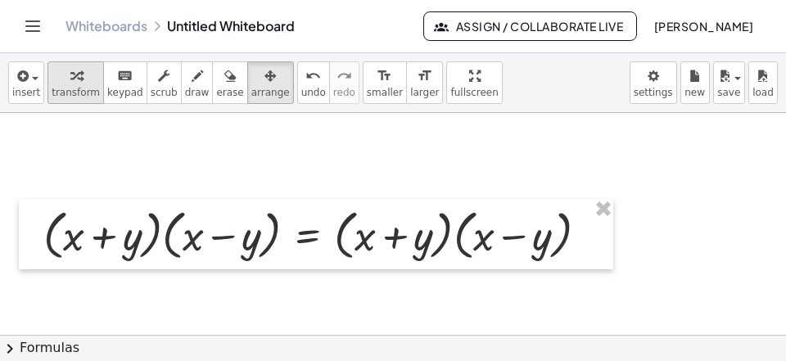
click at [66, 93] on span "transform" at bounding box center [76, 92] width 48 height 11
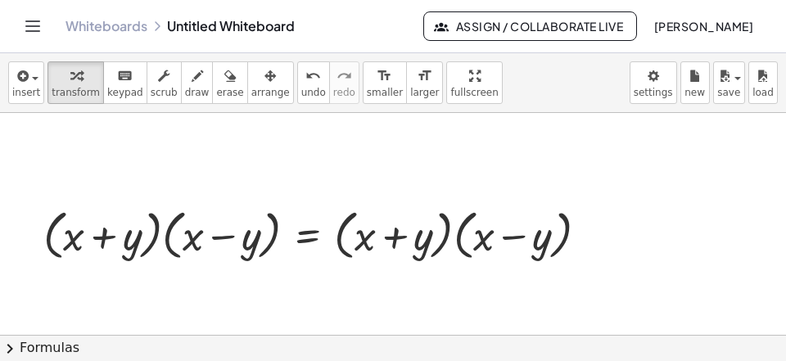
click at [85, 148] on div at bounding box center [393, 112] width 786 height 885
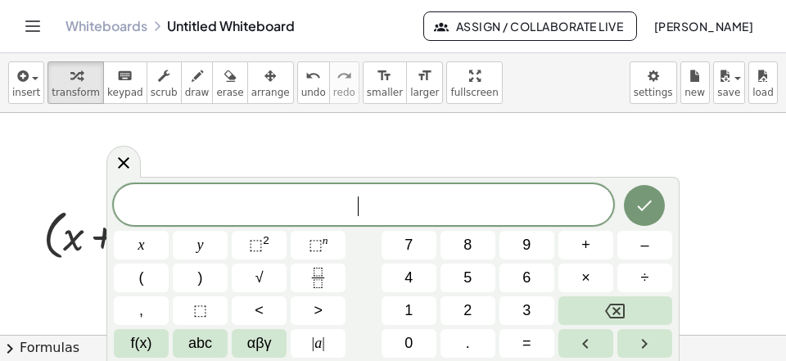
scroll to position [15, 0]
click at [130, 245] on button "x" at bounding box center [141, 245] width 55 height 29
click at [535, 342] on button "=" at bounding box center [526, 343] width 55 height 29
click at [471, 314] on span "2" at bounding box center [467, 310] width 8 height 22
click at [418, 344] on button "0" at bounding box center [408, 343] width 55 height 29
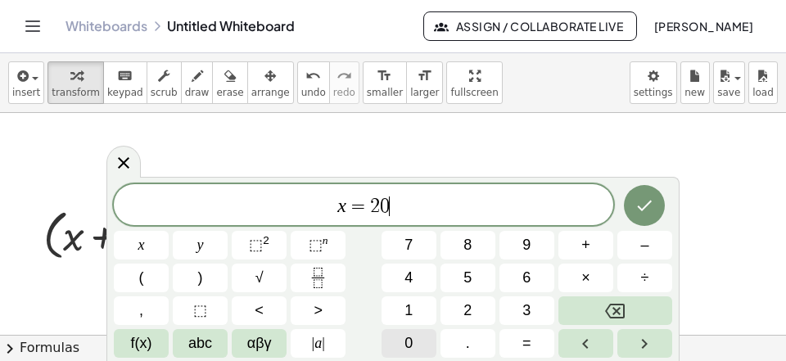
click at [418, 343] on button "0" at bounding box center [408, 343] width 55 height 29
click at [142, 317] on span "," at bounding box center [141, 310] width 4 height 22
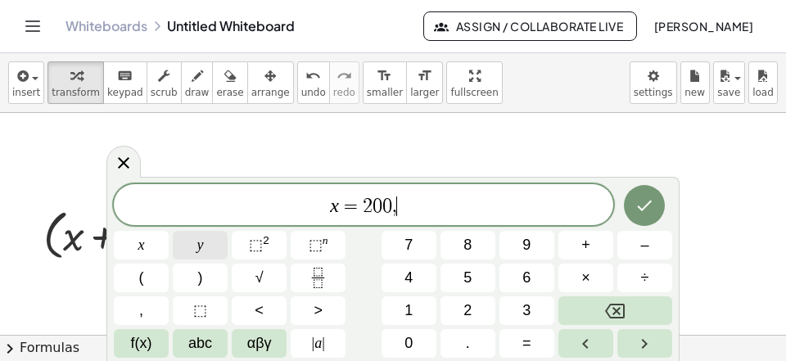
click at [204, 255] on button "y" at bounding box center [200, 245] width 55 height 29
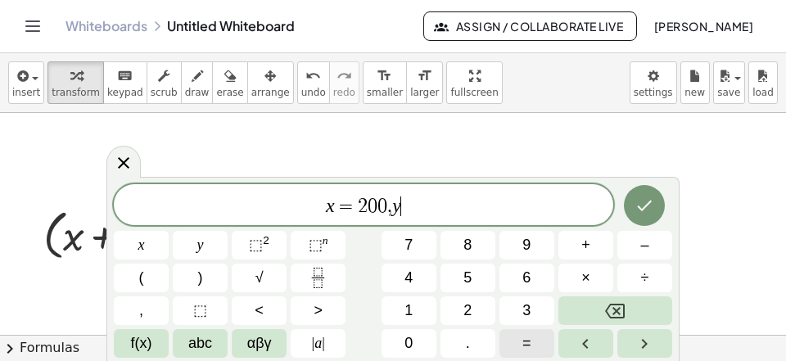
click at [530, 337] on span "=" at bounding box center [526, 343] width 9 height 22
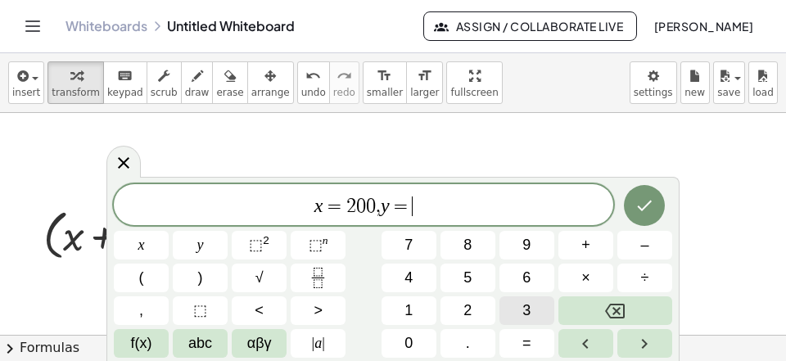
click at [523, 308] on span "3" at bounding box center [526, 310] width 8 height 22
click at [633, 200] on button "Done" at bounding box center [644, 205] width 41 height 41
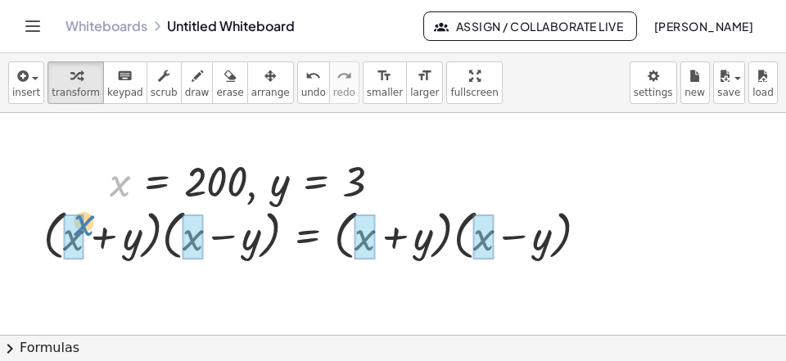
drag, startPoint x: 121, startPoint y: 181, endPoint x: 82, endPoint y: 221, distance: 56.1
click at [237, 182] on div "x , x = 200 , y = 3" at bounding box center [237, 182] width 0 height 0
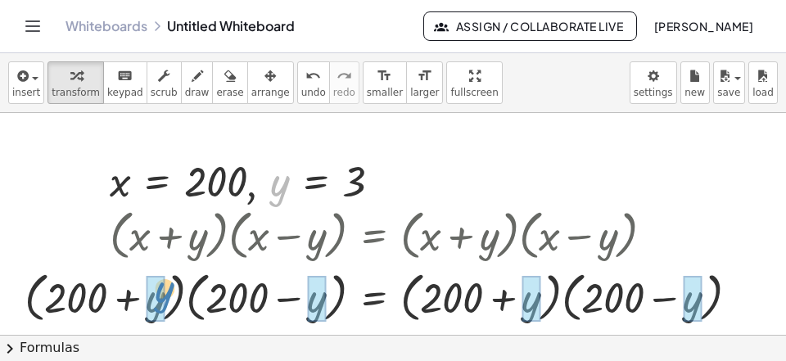
drag, startPoint x: 275, startPoint y: 185, endPoint x: 160, endPoint y: 291, distance: 156.9
click at [237, 182] on div "y , x = 200 , y = 3" at bounding box center [237, 182] width 0 height 0
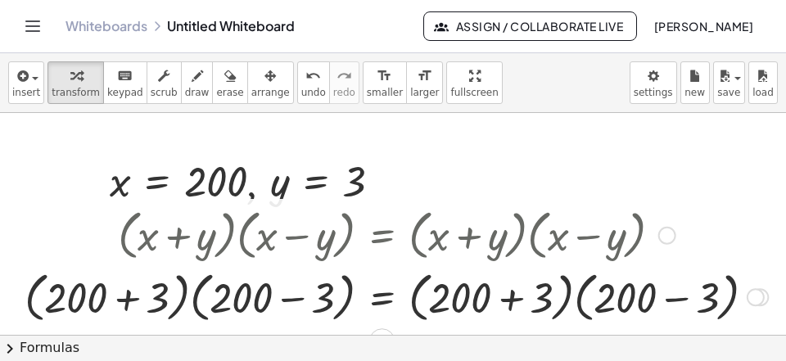
click at [516, 297] on div at bounding box center [395, 296] width 759 height 62
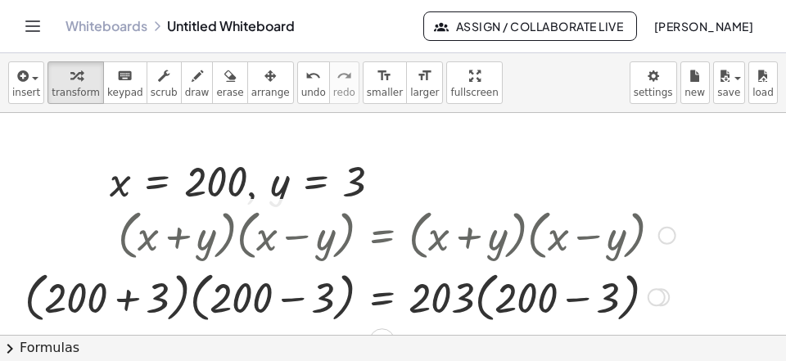
click at [579, 290] on div at bounding box center [349, 296] width 667 height 62
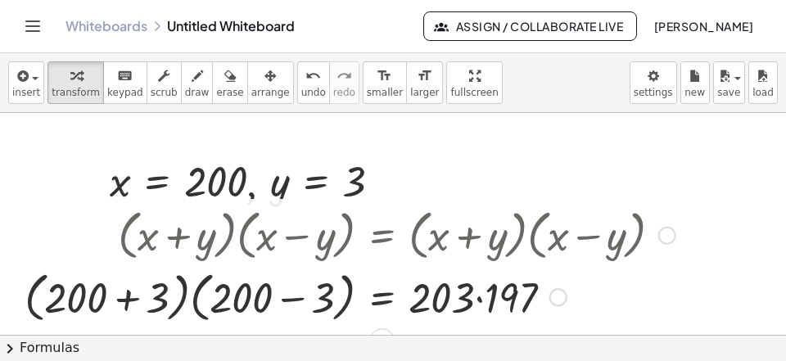
click at [491, 317] on div at bounding box center [349, 296] width 667 height 62
click at [145, 314] on div at bounding box center [349, 296] width 667 height 62
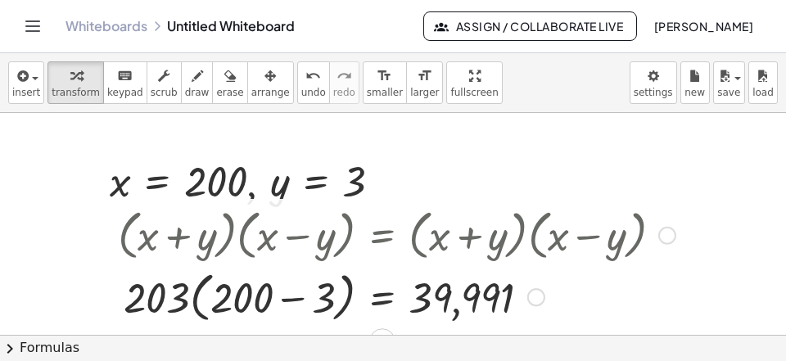
click at [293, 299] on div at bounding box center [397, 296] width 574 height 62
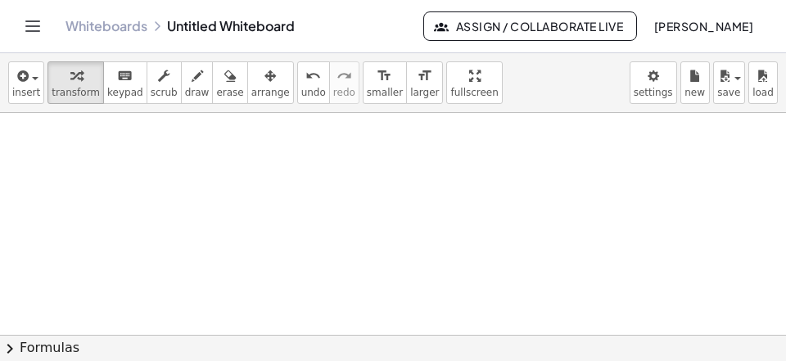
scroll to position [885, 0]
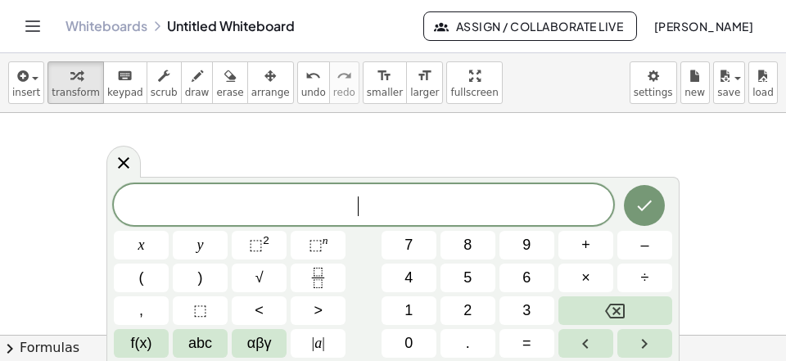
scroll to position [15, 0]
click at [137, 265] on button "(" at bounding box center [141, 277] width 55 height 29
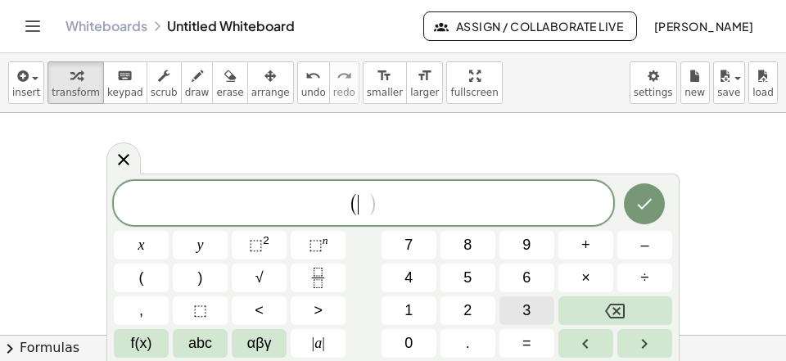
click at [512, 309] on button "3" at bounding box center [526, 310] width 55 height 29
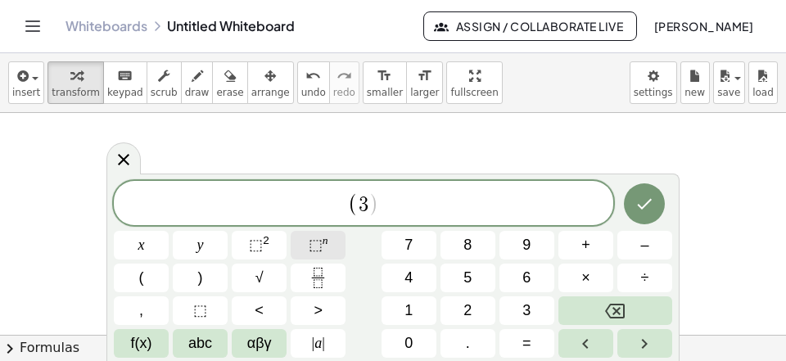
click at [331, 250] on button "⬚ n" at bounding box center [317, 245] width 55 height 29
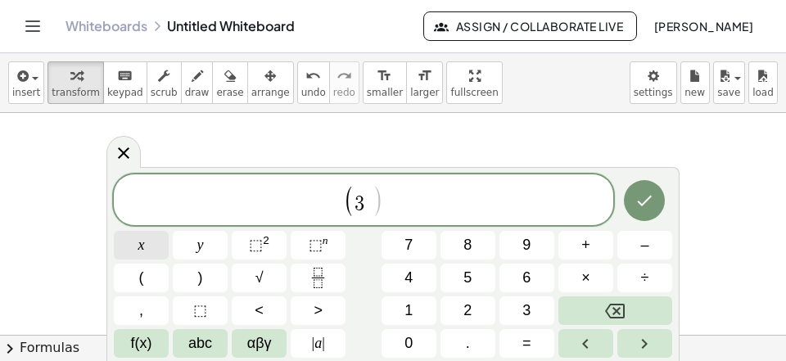
click at [146, 250] on button "x" at bounding box center [141, 245] width 55 height 29
click at [583, 239] on span "+" at bounding box center [585, 245] width 9 height 22
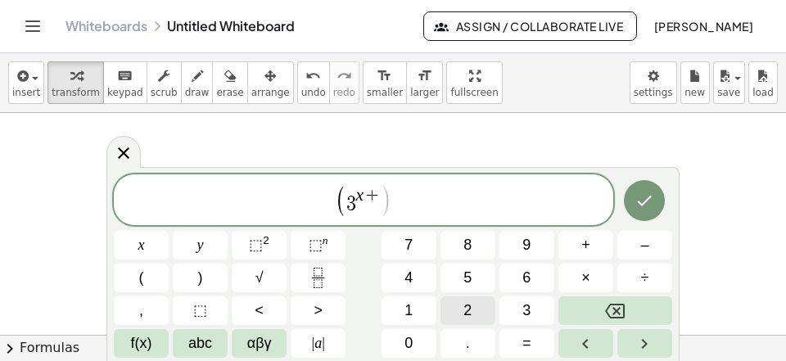
click at [461, 300] on button "2" at bounding box center [467, 310] width 55 height 29
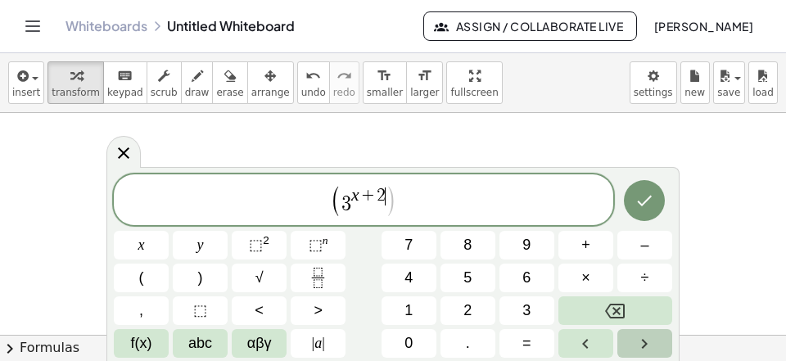
click at [645, 338] on icon "Right arrow" at bounding box center [644, 344] width 20 height 20
click at [632, 249] on button "–" at bounding box center [644, 245] width 55 height 29
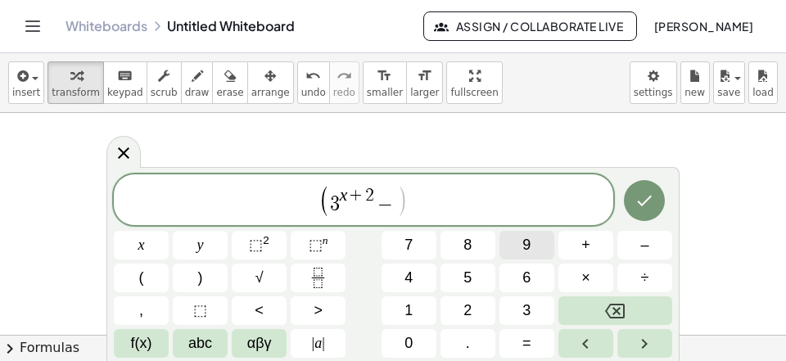
click at [513, 254] on button "9" at bounding box center [526, 245] width 55 height 29
click at [507, 203] on span "( 3 x + 2 − 9 ) ​" at bounding box center [363, 201] width 499 height 34
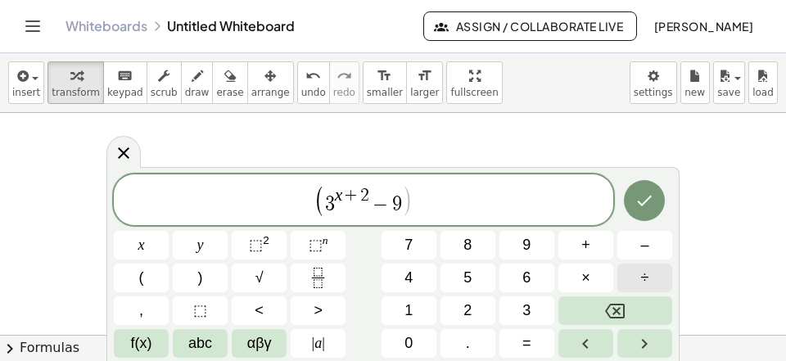
click at [639, 285] on button "÷" at bounding box center [644, 277] width 55 height 29
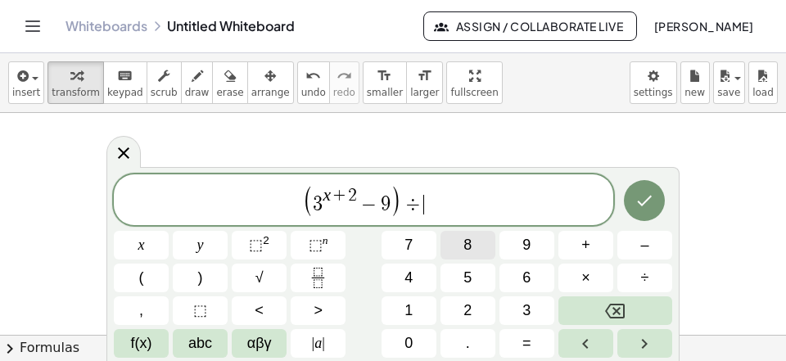
click at [472, 248] on button "8" at bounding box center [467, 245] width 55 height 29
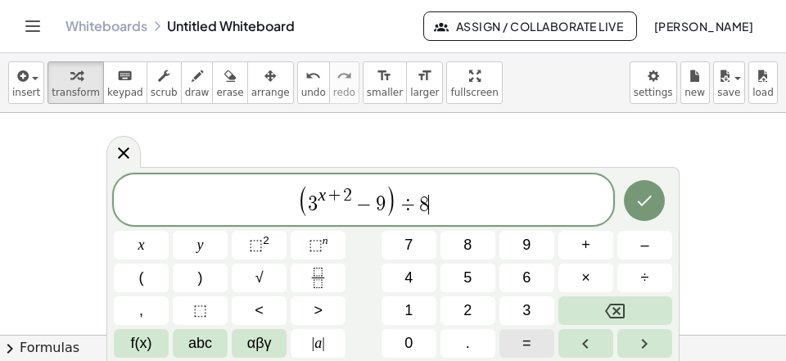
click at [520, 336] on button "=" at bounding box center [526, 343] width 55 height 29
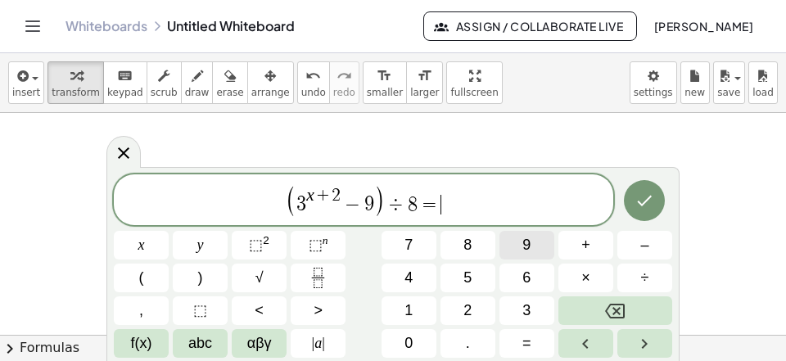
click at [527, 247] on span "9" at bounding box center [526, 245] width 8 height 22
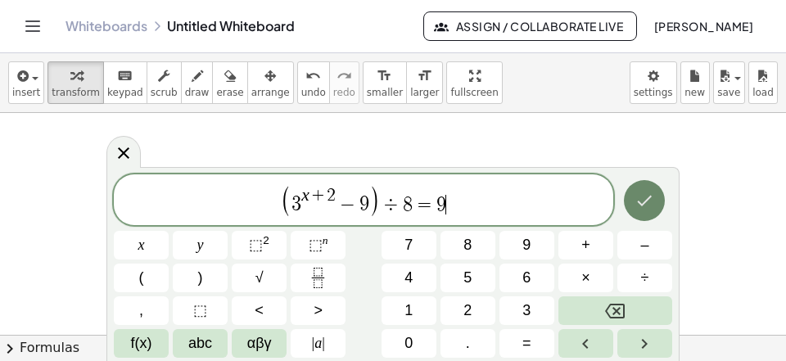
click at [636, 200] on icon "Done" at bounding box center [644, 201] width 20 height 20
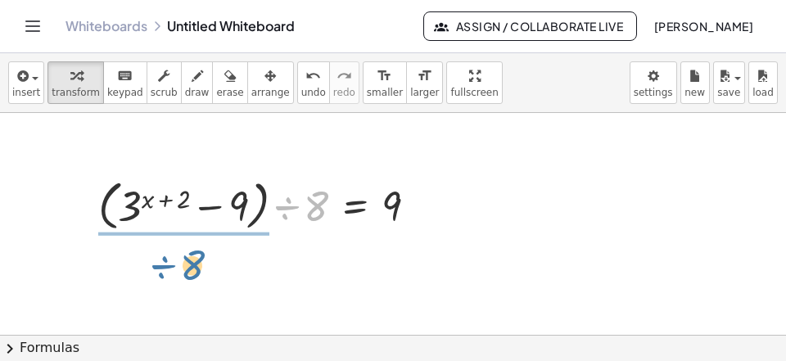
drag, startPoint x: 293, startPoint y: 209, endPoint x: 166, endPoint y: 263, distance: 137.9
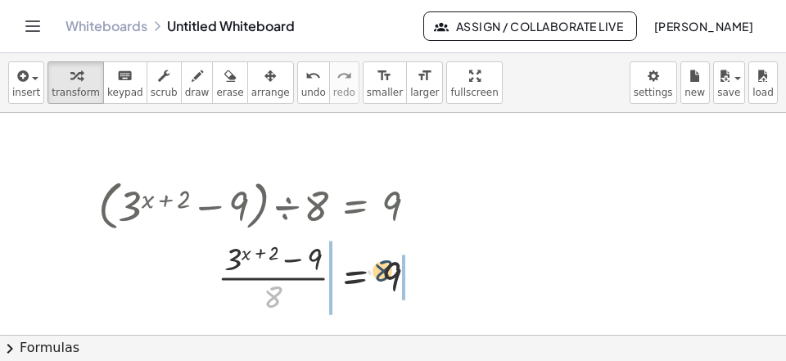
drag, startPoint x: 298, startPoint y: 299, endPoint x: 389, endPoint y: 276, distance: 94.7
click at [399, 273] on div at bounding box center [264, 277] width 349 height 82
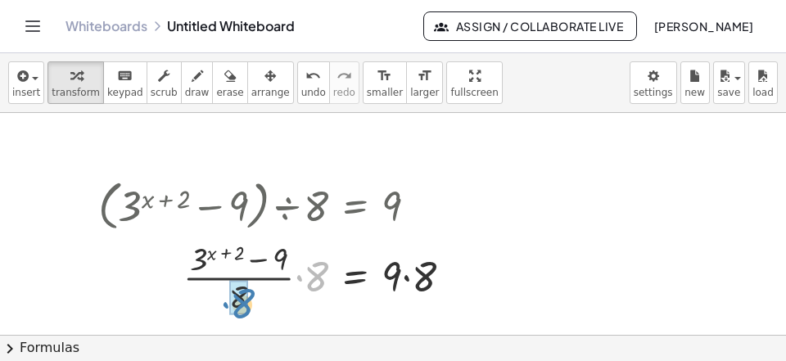
drag, startPoint x: 315, startPoint y: 281, endPoint x: 250, endPoint y: 308, distance: 70.1
click at [355, 278] on div "· 8 · ( + 3 ( + x + 2 ) − 9 ) = 9 · · 8 · 8 · · 8" at bounding box center [355, 278] width 0 height 0
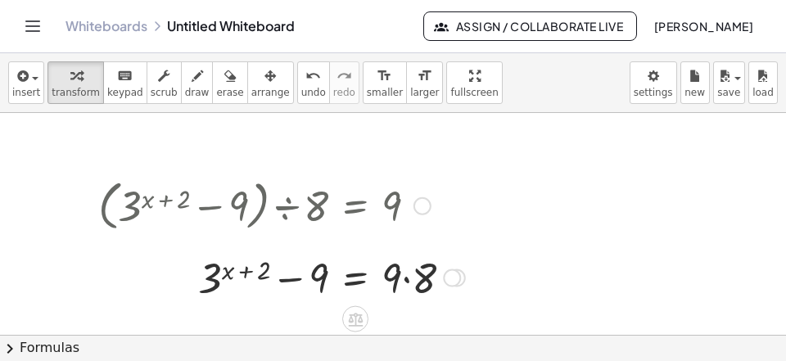
click at [412, 281] on div at bounding box center [281, 277] width 383 height 56
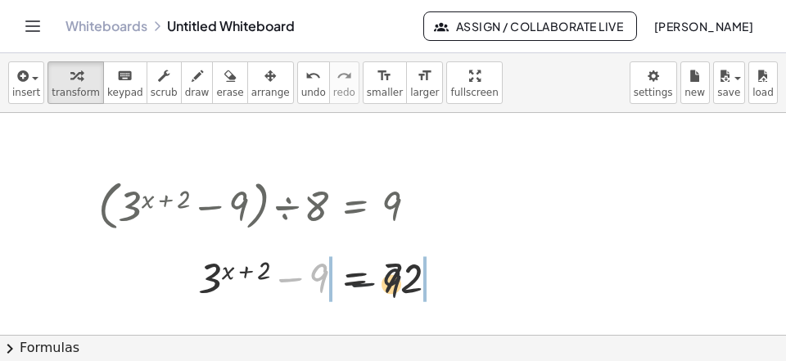
drag, startPoint x: 313, startPoint y: 276, endPoint x: 407, endPoint y: 281, distance: 94.3
click at [407, 281] on div at bounding box center [275, 277] width 370 height 56
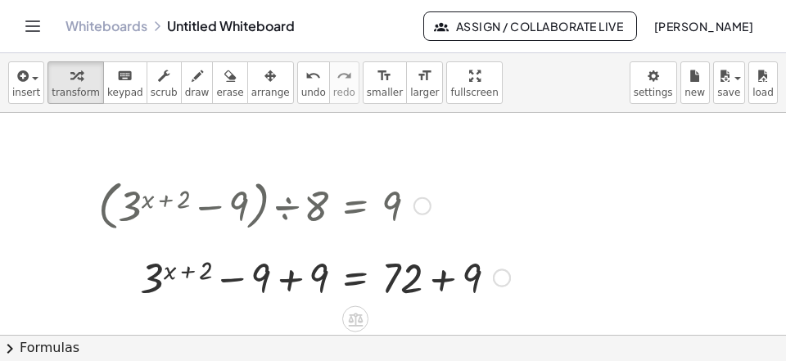
drag, startPoint x: 442, startPoint y: 282, endPoint x: 430, endPoint y: 287, distance: 12.5
click at [443, 282] on div at bounding box center [304, 277] width 428 height 56
click at [305, 282] on div at bounding box center [273, 277] width 367 height 56
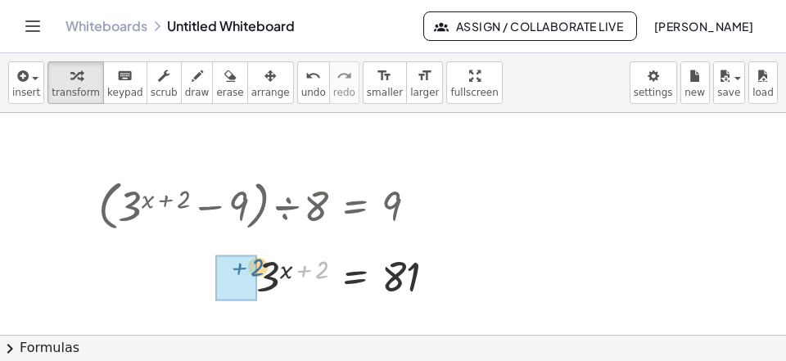
drag, startPoint x: 308, startPoint y: 268, endPoint x: 234, endPoint y: 267, distance: 73.6
click at [355, 278] on div "+ 2 3 ( + x + 2 ) = 81" at bounding box center [355, 278] width 0 height 0
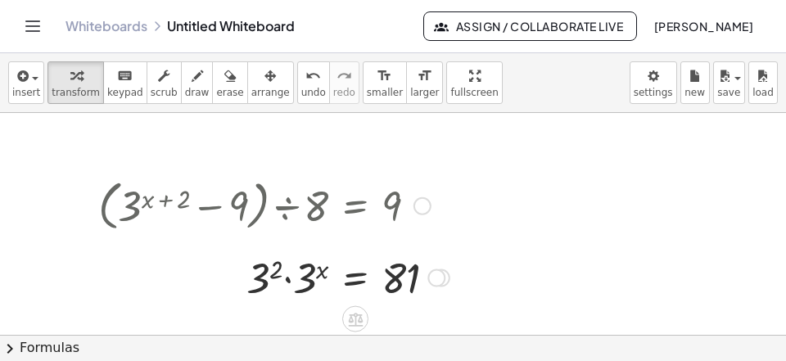
click at [262, 284] on div at bounding box center [273, 277] width 367 height 56
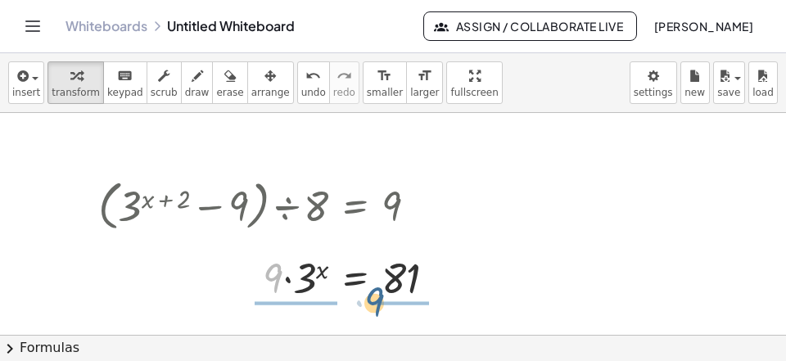
drag, startPoint x: 274, startPoint y: 277, endPoint x: 390, endPoint y: 304, distance: 119.1
click at [355, 278] on div "· 9 x = 81 · · 3 9" at bounding box center [355, 278] width 0 height 0
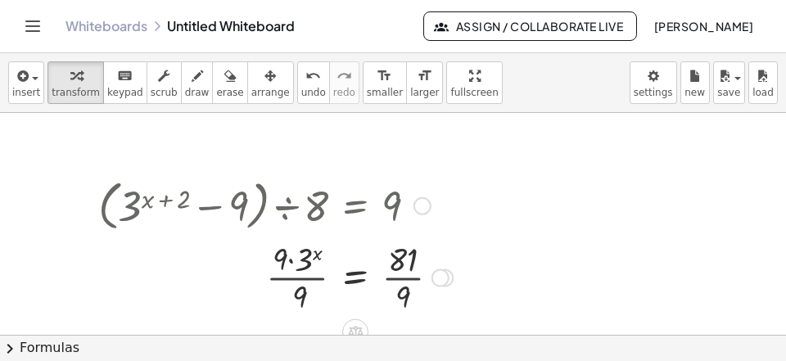
click at [403, 296] on div at bounding box center [275, 277] width 371 height 82
click at [303, 298] on div at bounding box center [264, 277] width 349 height 82
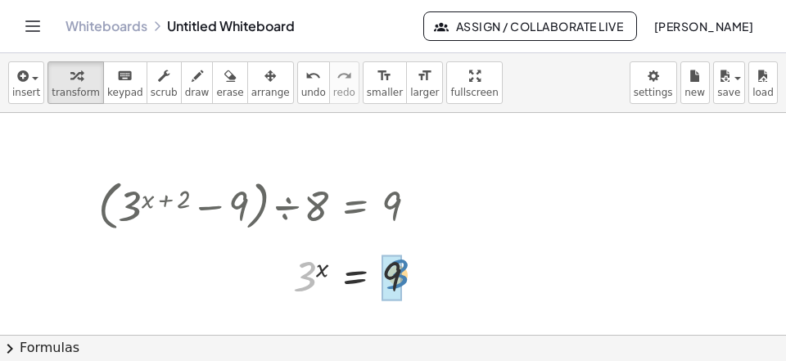
drag, startPoint x: 303, startPoint y: 268, endPoint x: 402, endPoint y: 267, distance: 99.0
click at [355, 278] on div "3 x = 3 9" at bounding box center [355, 278] width 0 height 0
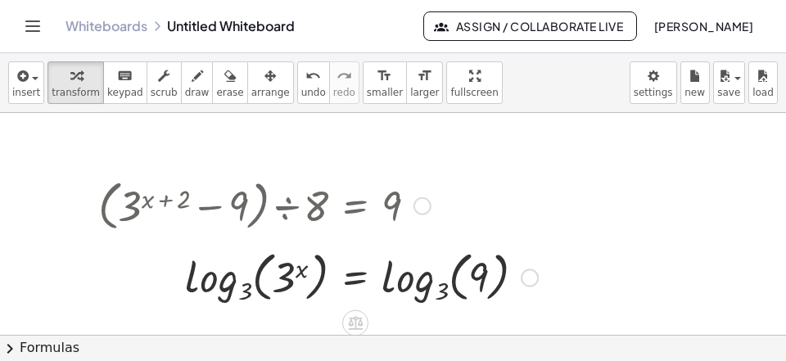
click at [195, 286] on div at bounding box center [318, 276] width 456 height 63
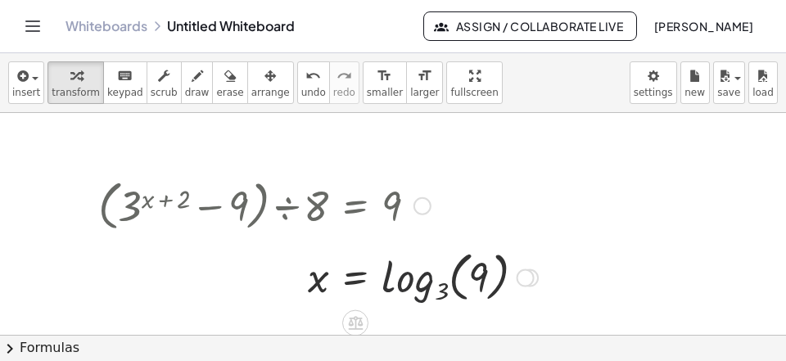
click at [395, 291] on div at bounding box center [318, 276] width 456 height 63
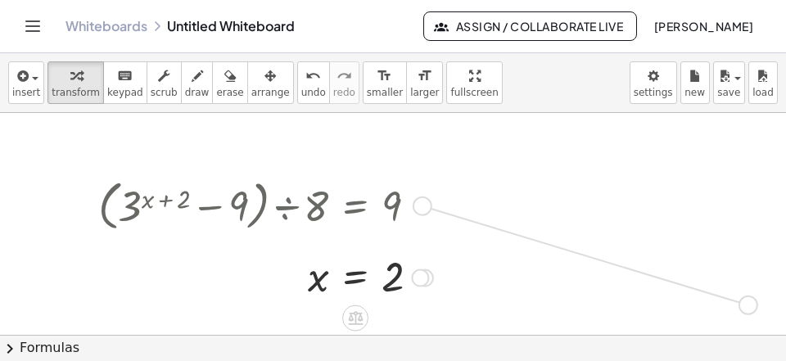
drag, startPoint x: 421, startPoint y: 202, endPoint x: 754, endPoint y: 304, distance: 347.6
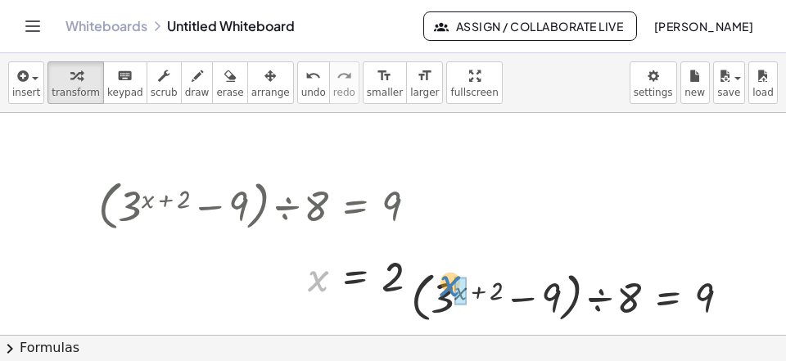
drag, startPoint x: 314, startPoint y: 280, endPoint x: 454, endPoint y: 286, distance: 140.1
click at [355, 278] on div "x x = 2" at bounding box center [355, 278] width 0 height 0
click at [483, 293] on div at bounding box center [576, 296] width 349 height 62
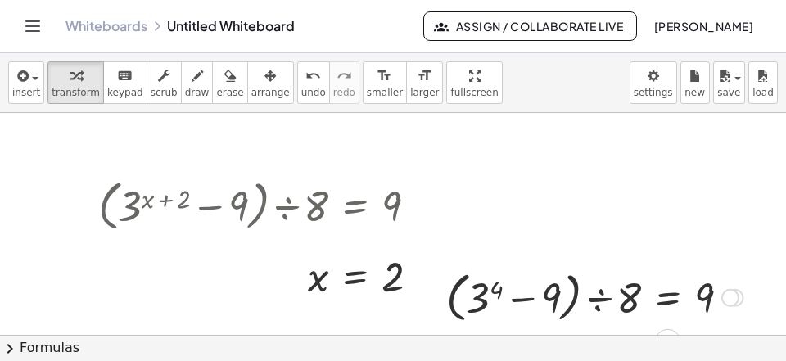
click at [487, 299] on div at bounding box center [594, 296] width 313 height 62
click at [521, 304] on div at bounding box center [593, 296] width 315 height 62
click at [601, 303] on div at bounding box center [641, 296] width 218 height 56
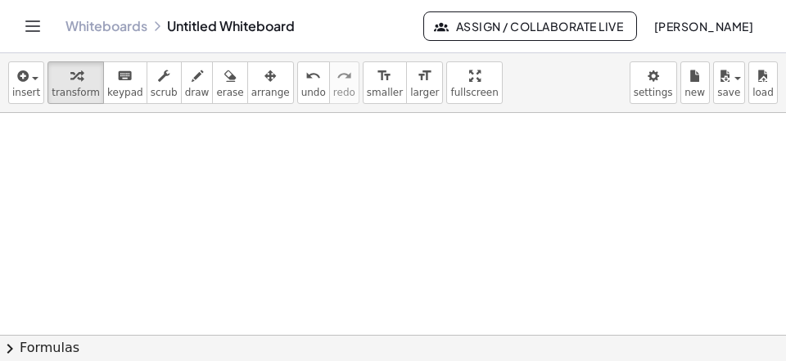
scroll to position [1328, 0]
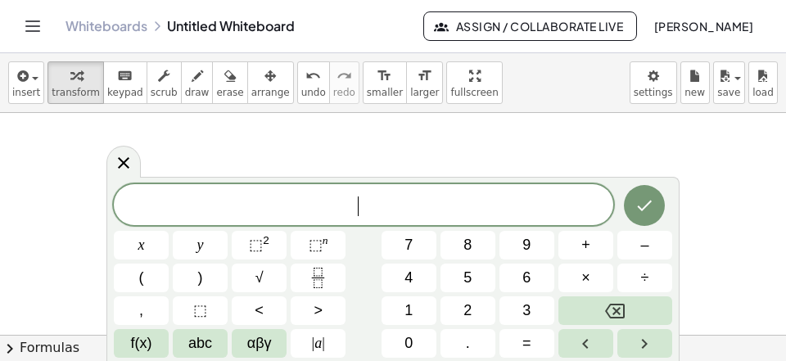
scroll to position [15, 0]
click at [146, 279] on button "(" at bounding box center [141, 277] width 55 height 29
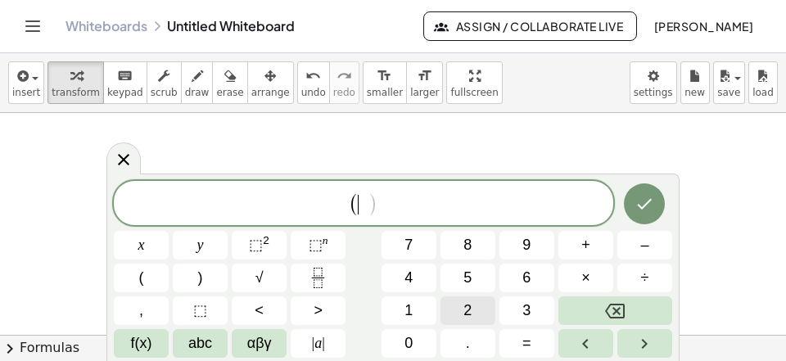
click at [474, 303] on button "2" at bounding box center [467, 310] width 55 height 29
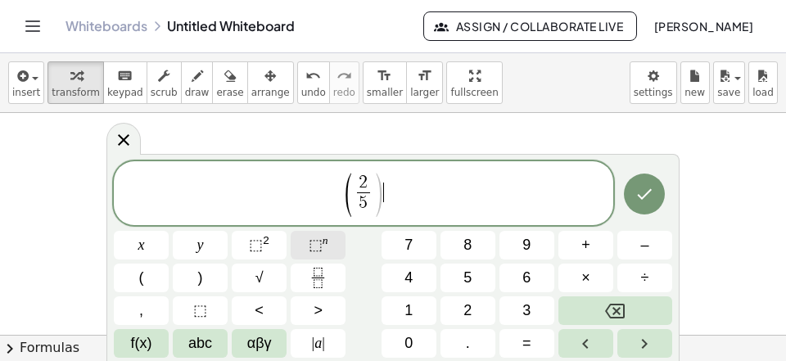
click at [306, 239] on button "⬚ n" at bounding box center [317, 245] width 55 height 29
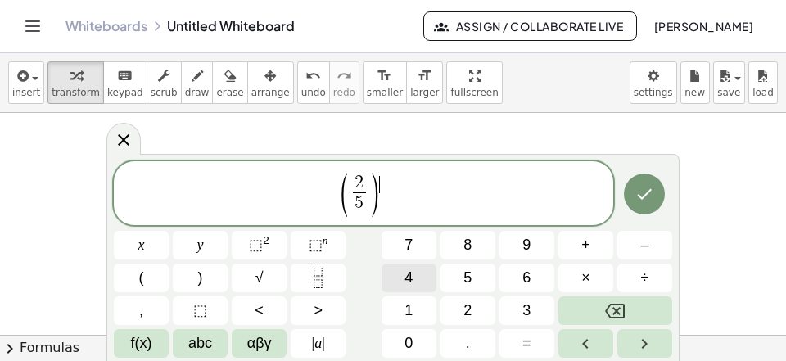
click at [394, 274] on button "4" at bounding box center [408, 277] width 55 height 29
click at [163, 277] on button "(" at bounding box center [141, 277] width 55 height 29
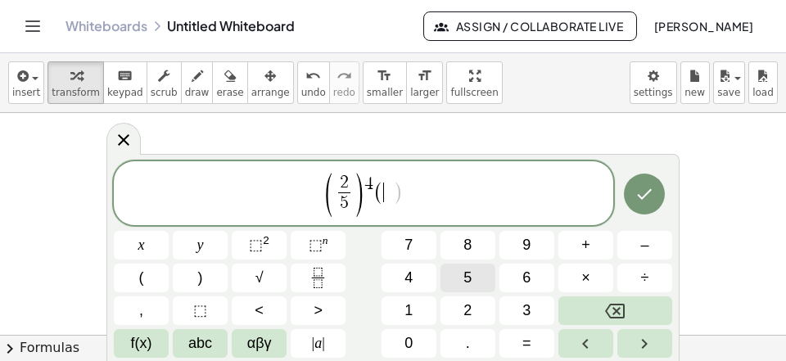
click at [463, 273] on button "5" at bounding box center [467, 277] width 55 height 29
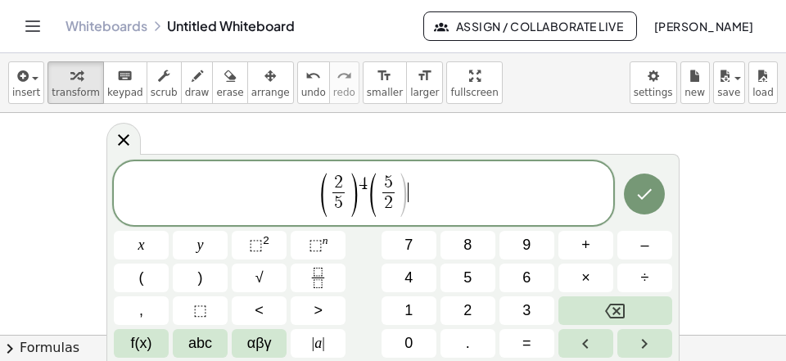
click at [410, 190] on span "( 2 5 ​ ) 4 ( 5 2 ​ ) ​" at bounding box center [363, 194] width 499 height 47
click at [329, 249] on button "⬚ n" at bounding box center [317, 245] width 55 height 29
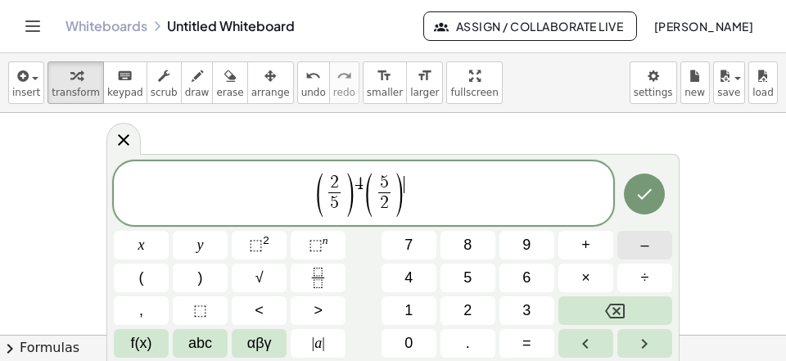
click at [639, 237] on button "–" at bounding box center [644, 245] width 55 height 29
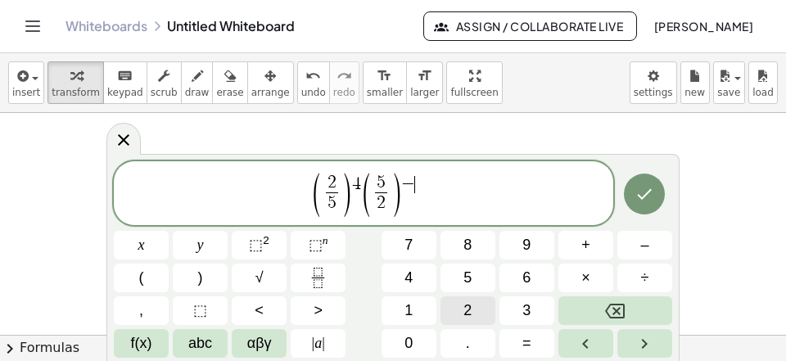
click at [482, 310] on button "2" at bounding box center [467, 310] width 55 height 29
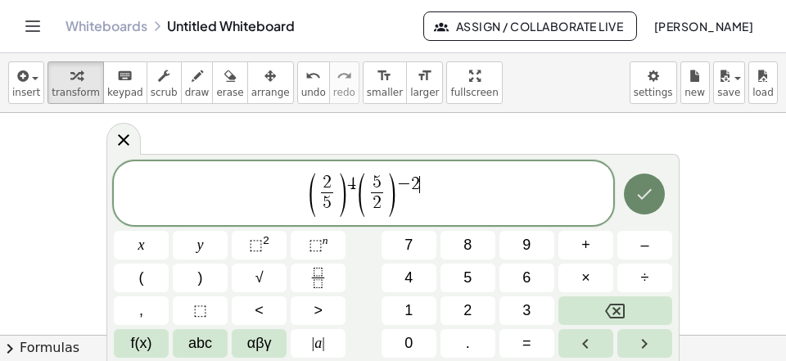
click at [646, 208] on button "Done" at bounding box center [644, 193] width 41 height 41
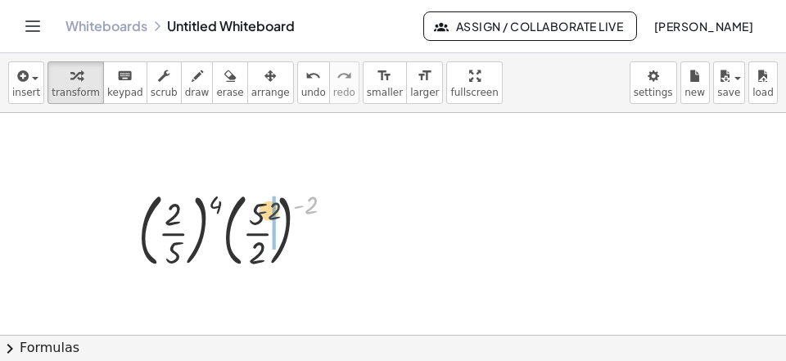
drag, startPoint x: 317, startPoint y: 201, endPoint x: 276, endPoint y: 208, distance: 41.4
click at [276, 208] on div at bounding box center [242, 229] width 224 height 88
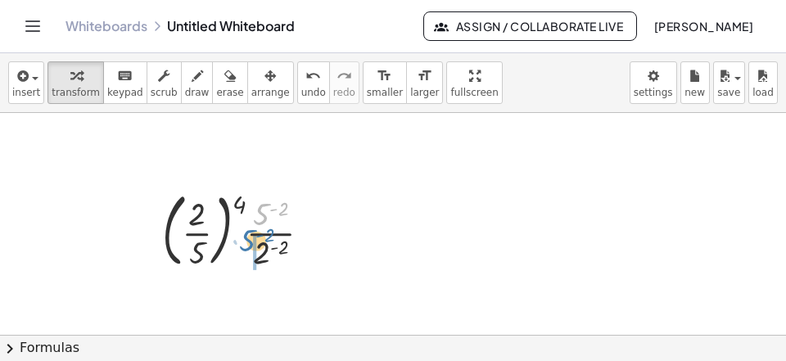
drag, startPoint x: 266, startPoint y: 215, endPoint x: 249, endPoint y: 250, distance: 39.2
click at [249, 250] on div at bounding box center [243, 229] width 178 height 88
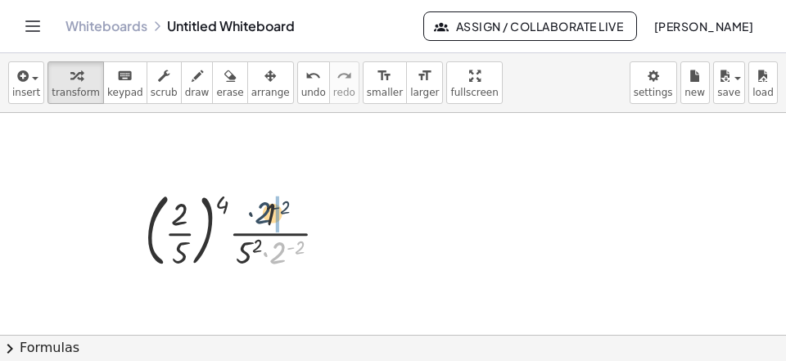
drag, startPoint x: 286, startPoint y: 259, endPoint x: 268, endPoint y: 210, distance: 51.5
click at [269, 214] on div at bounding box center [243, 229] width 212 height 88
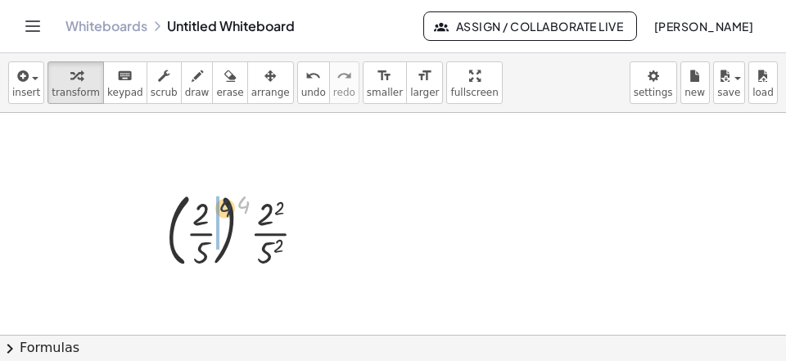
drag, startPoint x: 244, startPoint y: 205, endPoint x: 210, endPoint y: 212, distance: 34.3
click at [210, 212] on div at bounding box center [242, 229] width 169 height 88
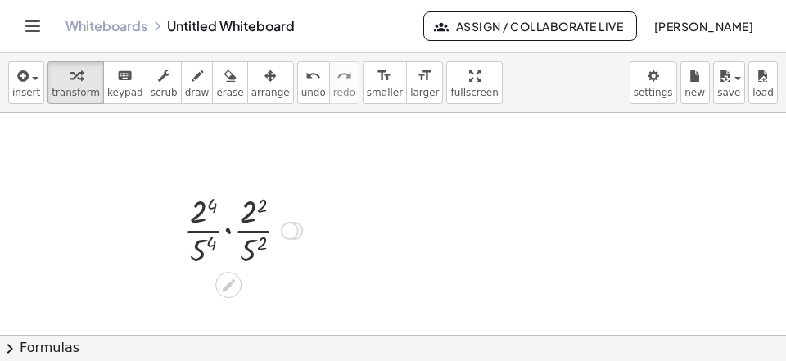
click at [203, 214] on div at bounding box center [242, 229] width 135 height 82
click at [247, 245] on div at bounding box center [243, 229] width 136 height 82
click at [248, 216] on div at bounding box center [243, 229] width 142 height 82
click at [209, 245] on div at bounding box center [243, 229] width 142 height 82
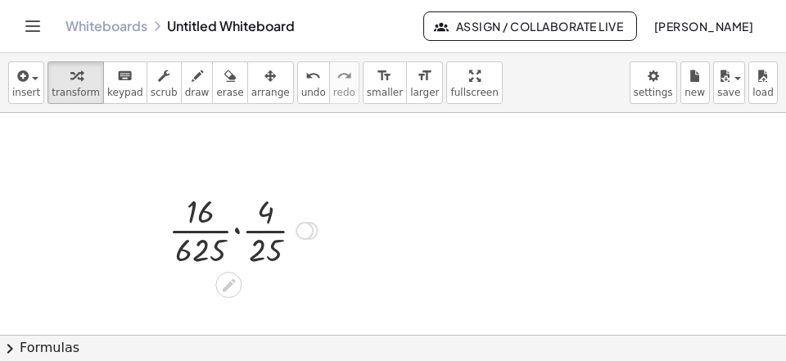
click at [240, 231] on div at bounding box center [242, 229] width 165 height 82
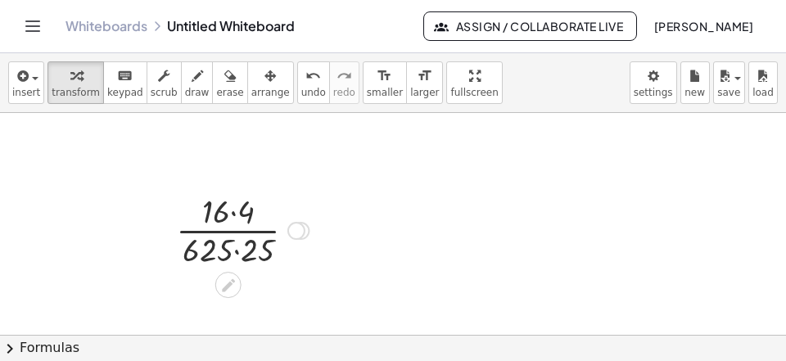
click at [247, 250] on div at bounding box center [242, 229] width 149 height 82
click at [237, 214] on div at bounding box center [242, 229] width 142 height 82
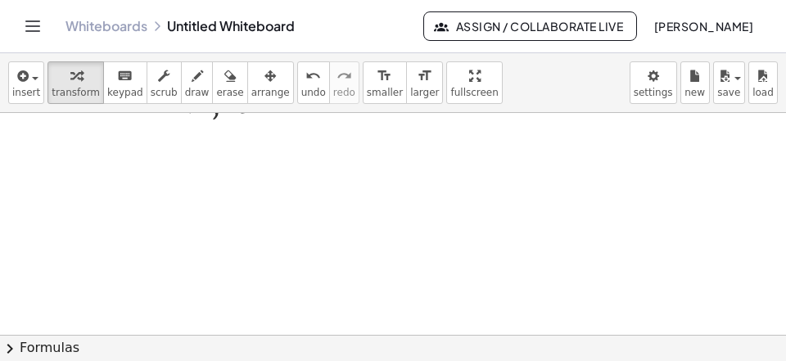
scroll to position [1549, 0]
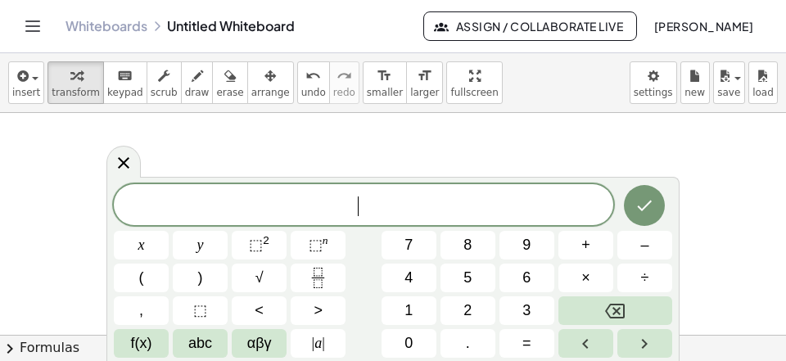
scroll to position [15, 0]
click at [511, 303] on button "3" at bounding box center [526, 310] width 55 height 29
click at [325, 248] on span "⬚ n" at bounding box center [318, 245] width 20 height 22
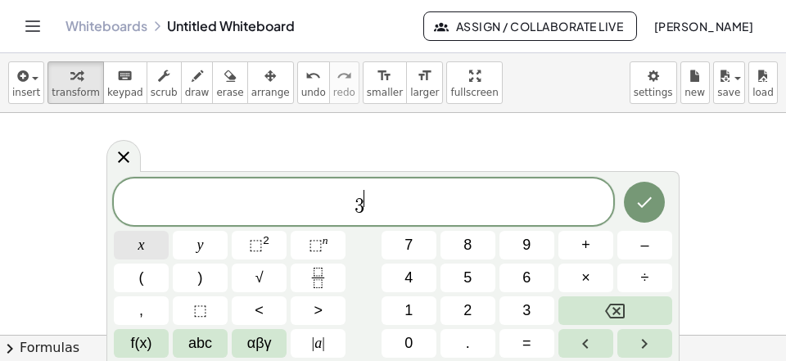
click at [152, 255] on button "x" at bounding box center [141, 245] width 55 height 29
click at [579, 250] on button "+" at bounding box center [585, 245] width 55 height 29
click at [438, 312] on div "3 x + ​ x y ⬚ 2 ⬚ n 7 8 9 + – ( ) √ 4 5 6 × ÷ , ⬚ < > 1 2 3 f(x) abc αβγ | a | …" at bounding box center [393, 267] width 558 height 179
click at [457, 299] on button "2" at bounding box center [467, 310] width 55 height 29
click at [474, 208] on span "3 x + 2 ​" at bounding box center [363, 202] width 499 height 29
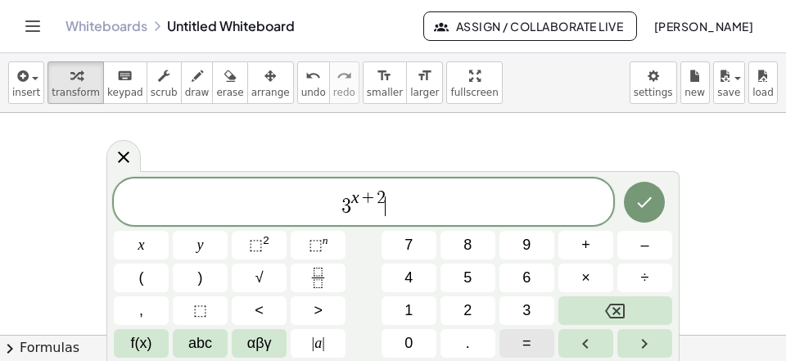
click at [518, 338] on button "=" at bounding box center [526, 343] width 55 height 29
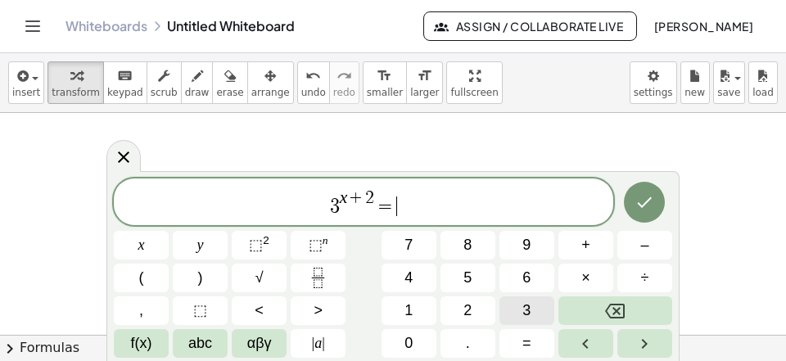
click at [538, 300] on button "3" at bounding box center [526, 310] width 55 height 29
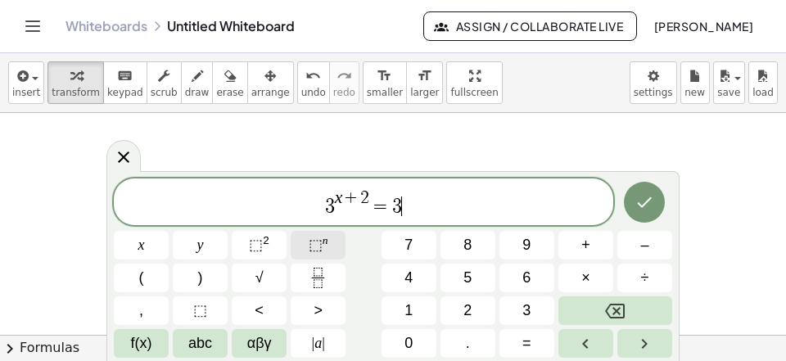
click at [332, 245] on button "⬚ n" at bounding box center [317, 245] width 55 height 29
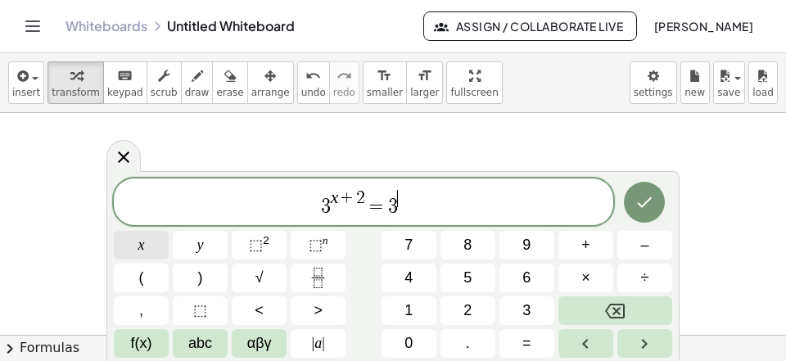
click at [146, 253] on button "x" at bounding box center [141, 245] width 55 height 29
click at [441, 209] on span "3 x + 2 = 3 x ​" at bounding box center [363, 202] width 499 height 29
click at [565, 232] on button "+" at bounding box center [585, 245] width 55 height 29
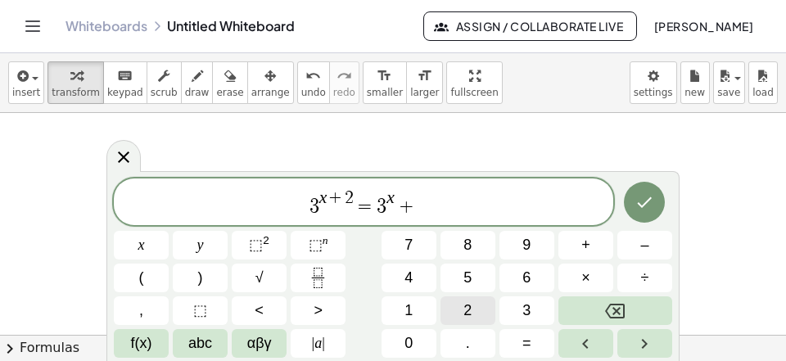
click at [464, 304] on span "2" at bounding box center [467, 310] width 8 height 22
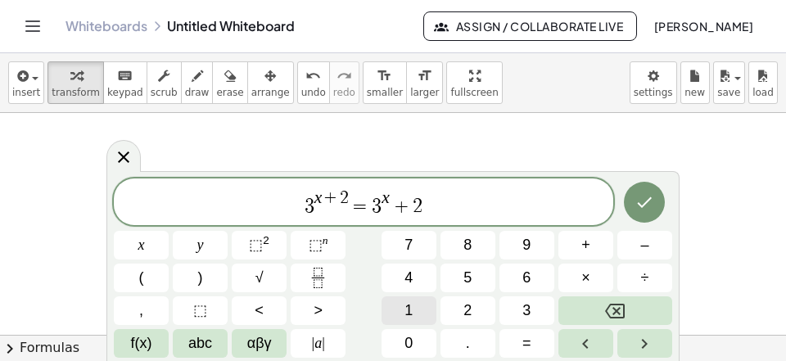
click at [398, 305] on button "1" at bounding box center [408, 310] width 55 height 29
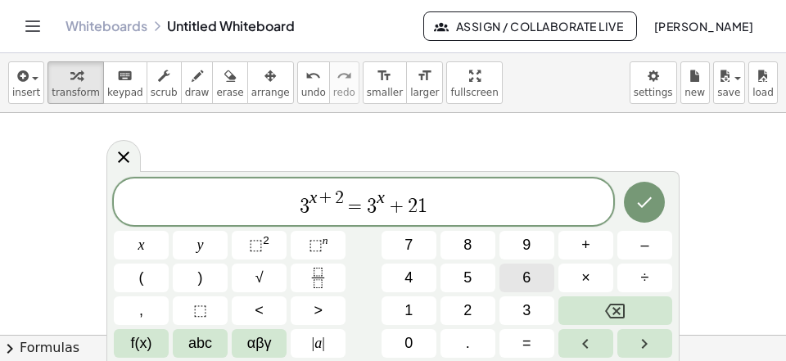
click at [523, 277] on button "6" at bounding box center [526, 277] width 55 height 29
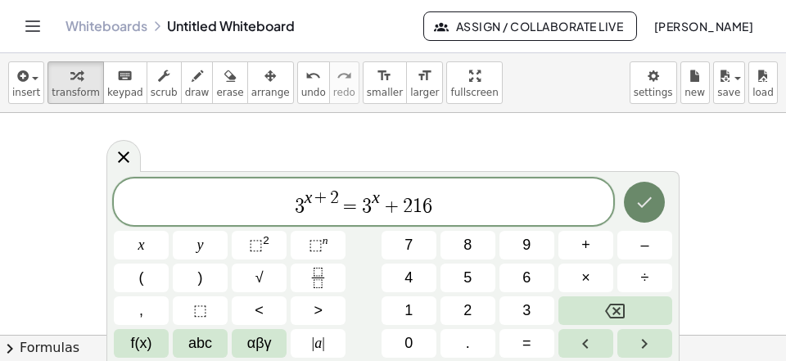
click at [641, 207] on icon "Done" at bounding box center [644, 202] width 20 height 20
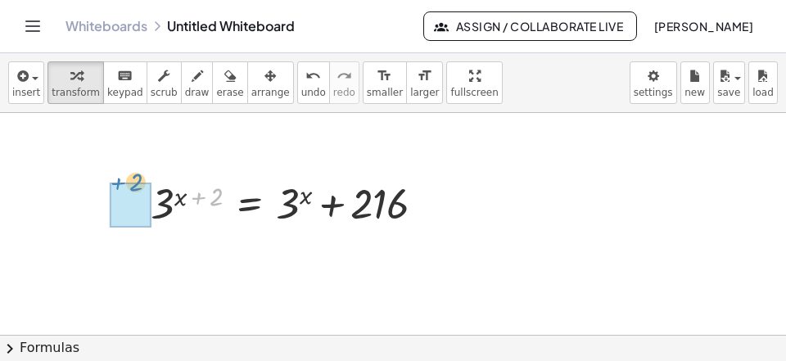
drag, startPoint x: 200, startPoint y: 200, endPoint x: 116, endPoint y: 188, distance: 84.4
click at [250, 204] on div "+ 2 3 ( + x + 2 ) = + 3 x + 216" at bounding box center [250, 204] width 0 height 0
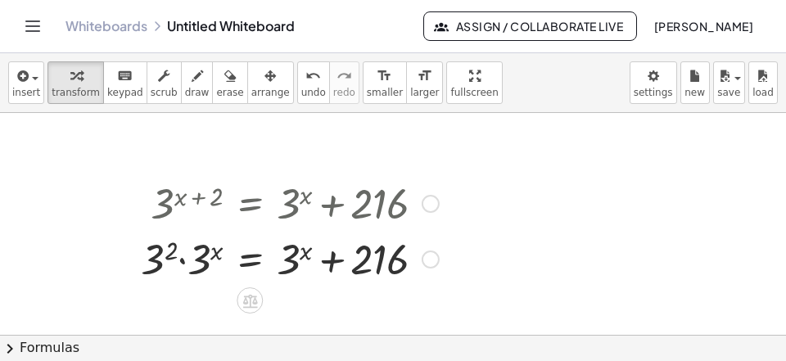
click at [164, 192] on div at bounding box center [290, 202] width 314 height 56
drag, startPoint x: 155, startPoint y: 266, endPoint x: 176, endPoint y: 266, distance: 21.3
click at [160, 266] on div at bounding box center [290, 258] width 314 height 56
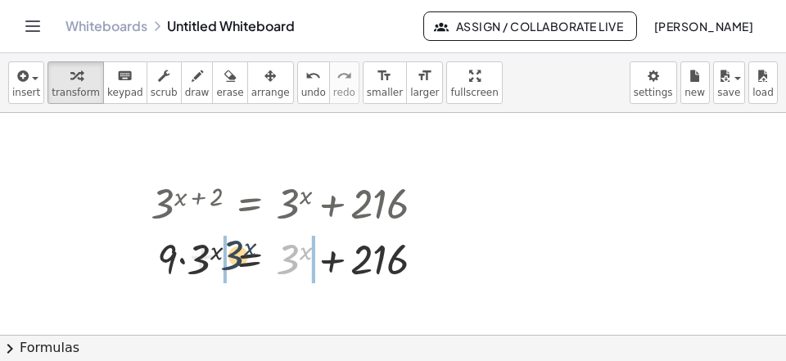
drag, startPoint x: 285, startPoint y: 262, endPoint x: 229, endPoint y: 265, distance: 55.7
click at [229, 265] on div at bounding box center [294, 258] width 304 height 56
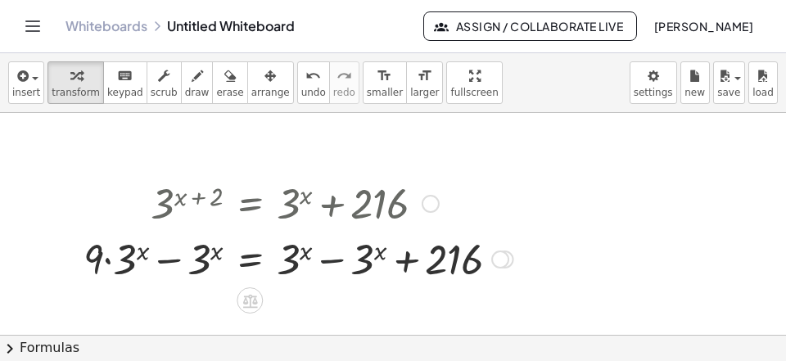
drag, startPoint x: 320, startPoint y: 265, endPoint x: 295, endPoint y: 266, distance: 24.6
click at [321, 264] on div at bounding box center [298, 258] width 446 height 56
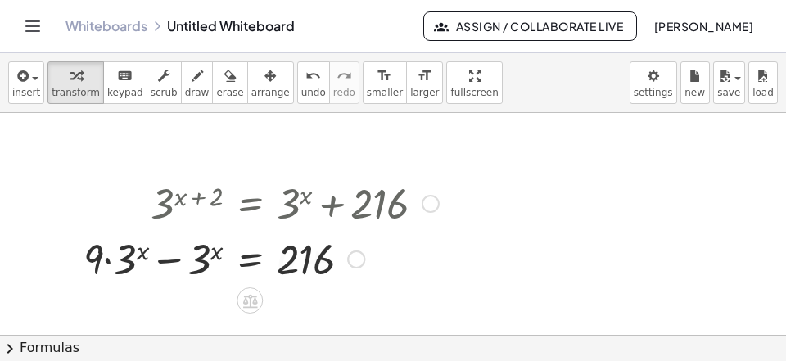
click at [186, 272] on div at bounding box center [260, 258] width 371 height 56
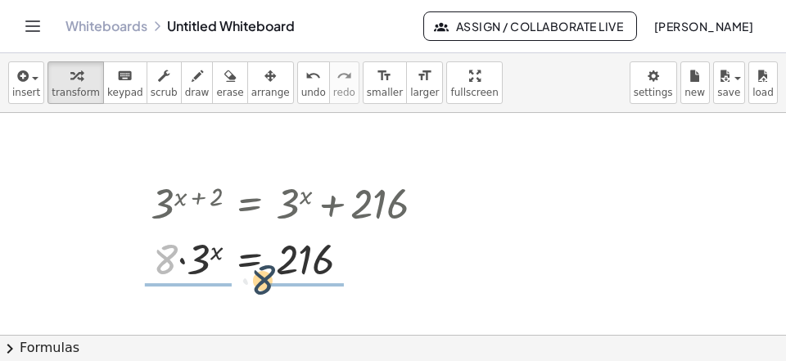
drag, startPoint x: 165, startPoint y: 265, endPoint x: 292, endPoint y: 281, distance: 127.9
click at [250, 259] on div "· 8 x = 216 · 3 · 8" at bounding box center [250, 259] width 0 height 0
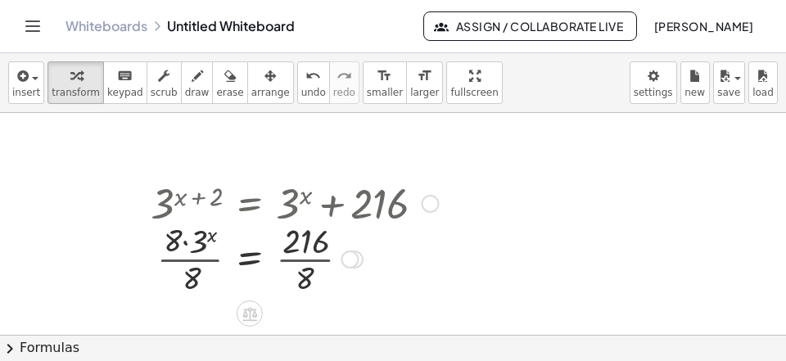
click at [312, 263] on div at bounding box center [294, 258] width 304 height 82
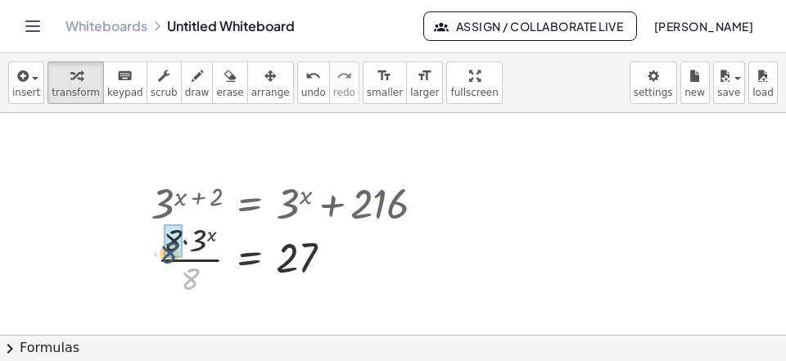
drag, startPoint x: 190, startPoint y: 284, endPoint x: 171, endPoint y: 259, distance: 30.9
click at [250, 259] on div "· 8 x = · 3 · 8 · 8 27" at bounding box center [250, 259] width 0 height 0
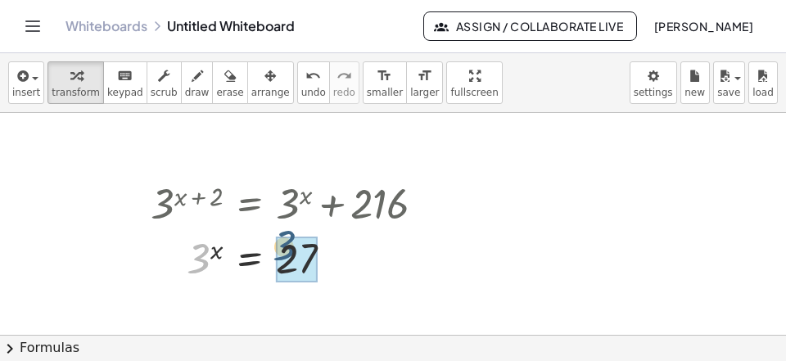
drag, startPoint x: 193, startPoint y: 265, endPoint x: 287, endPoint y: 258, distance: 94.4
click at [250, 259] on div "3 x = 3 27" at bounding box center [250, 259] width 0 height 0
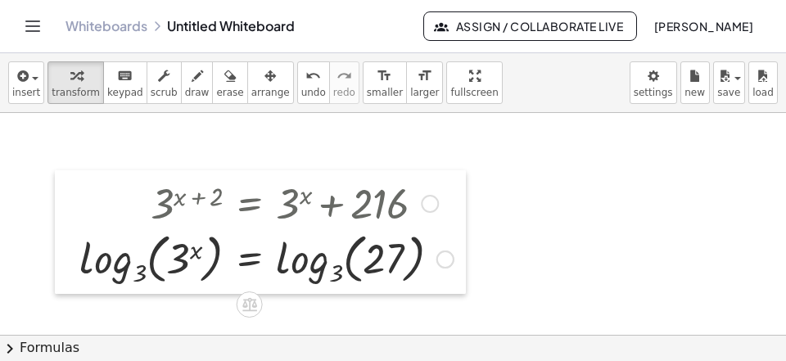
drag, startPoint x: 78, startPoint y: 274, endPoint x: 116, endPoint y: 261, distance: 40.6
click at [79, 272] on div at bounding box center [67, 232] width 25 height 124
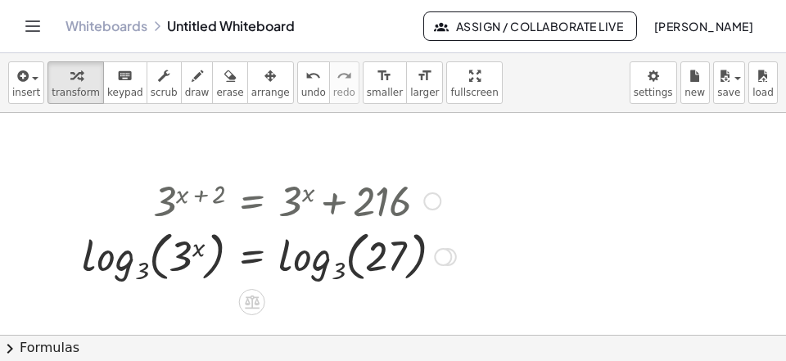
drag, startPoint x: 83, startPoint y: 269, endPoint x: 118, endPoint y: 266, distance: 34.5
click at [83, 269] on div at bounding box center [269, 254] width 390 height 63
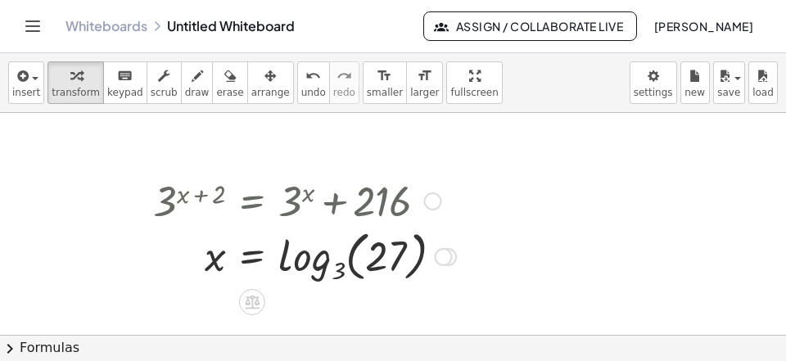
click at [286, 268] on div at bounding box center [304, 254] width 319 height 63
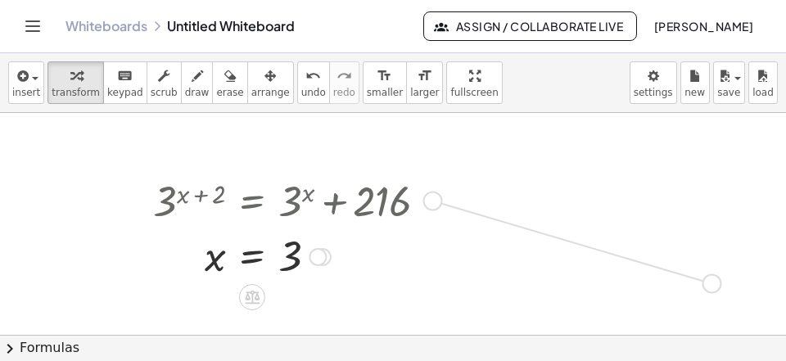
drag, startPoint x: 435, startPoint y: 202, endPoint x: 720, endPoint y: 289, distance: 298.5
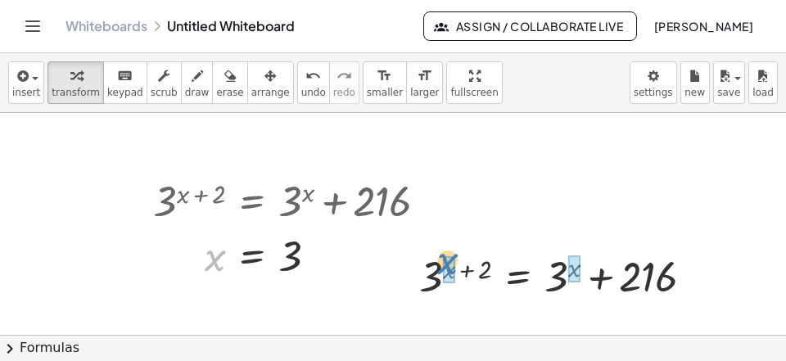
drag, startPoint x: 209, startPoint y: 266, endPoint x: 440, endPoint y: 270, distance: 230.8
click at [441, 270] on div at bounding box center [297, 255] width 304 height 54
click at [463, 270] on div at bounding box center [562, 275] width 307 height 56
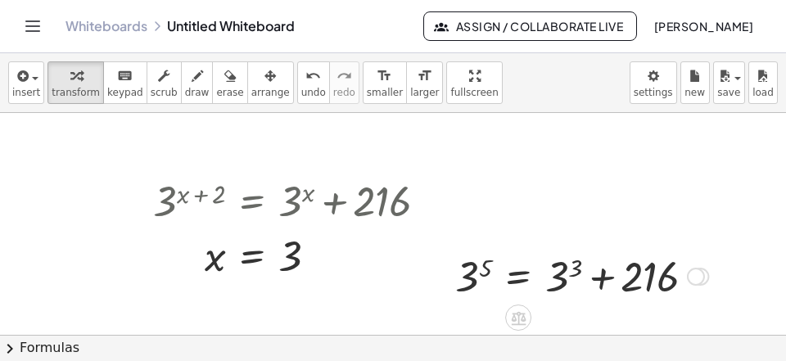
drag, startPoint x: 471, startPoint y: 284, endPoint x: 482, endPoint y: 278, distance: 12.1
click at [475, 281] on div at bounding box center [581, 275] width 269 height 56
click at [574, 272] on div at bounding box center [565, 275] width 301 height 56
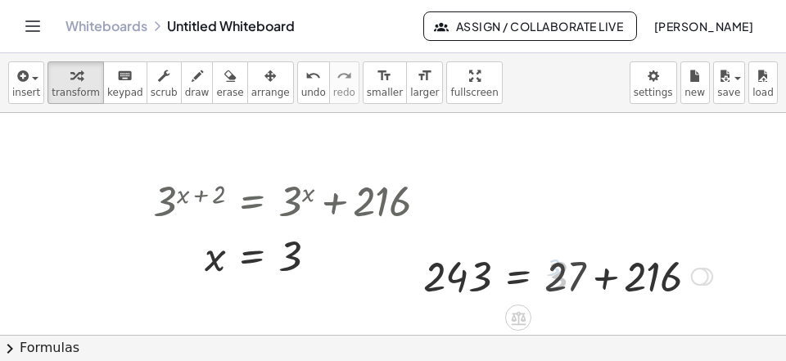
click at [612, 276] on div at bounding box center [567, 275] width 305 height 56
